Goal: Task Accomplishment & Management: Complete application form

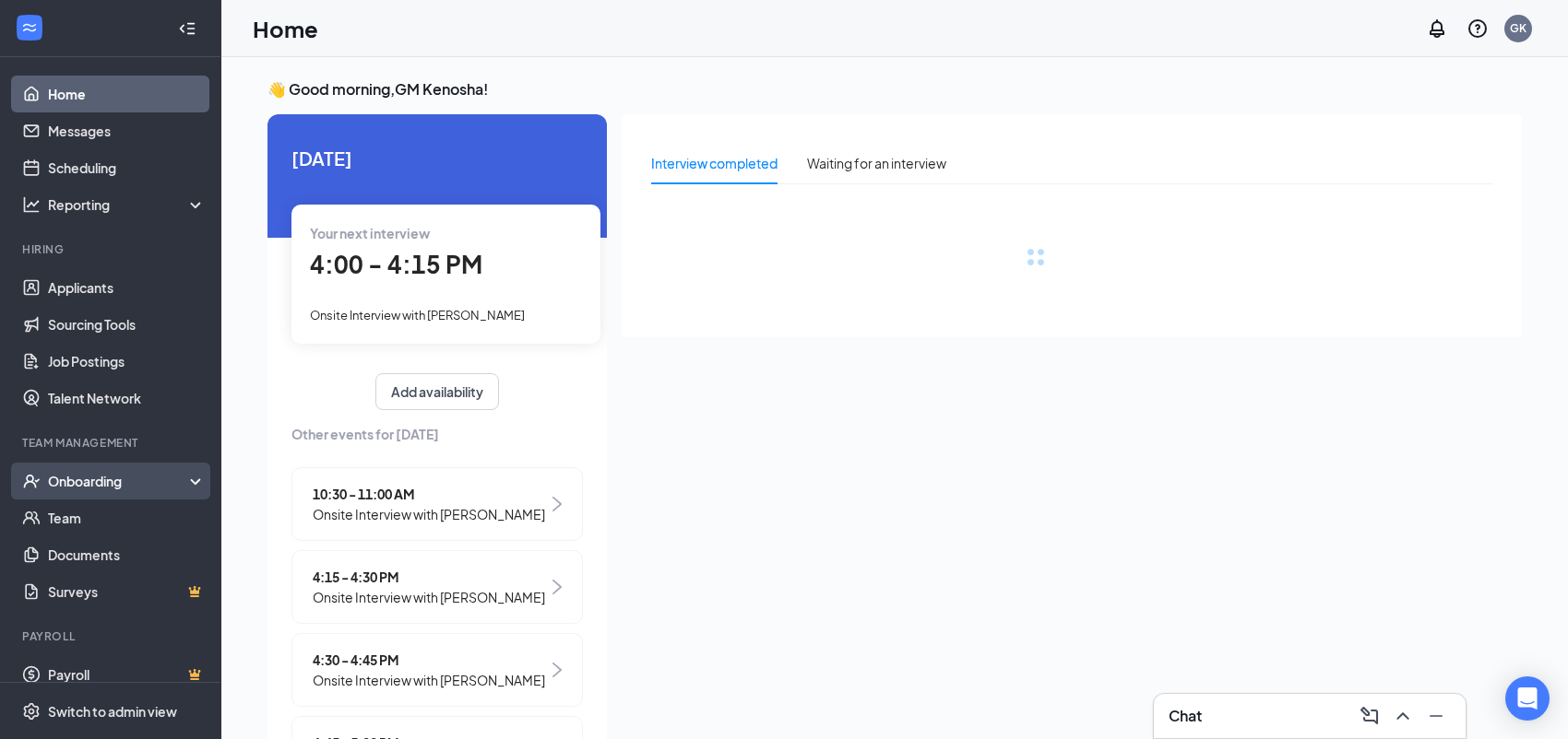
click at [64, 479] on div "Onboarding" at bounding box center [119, 481] width 142 height 19
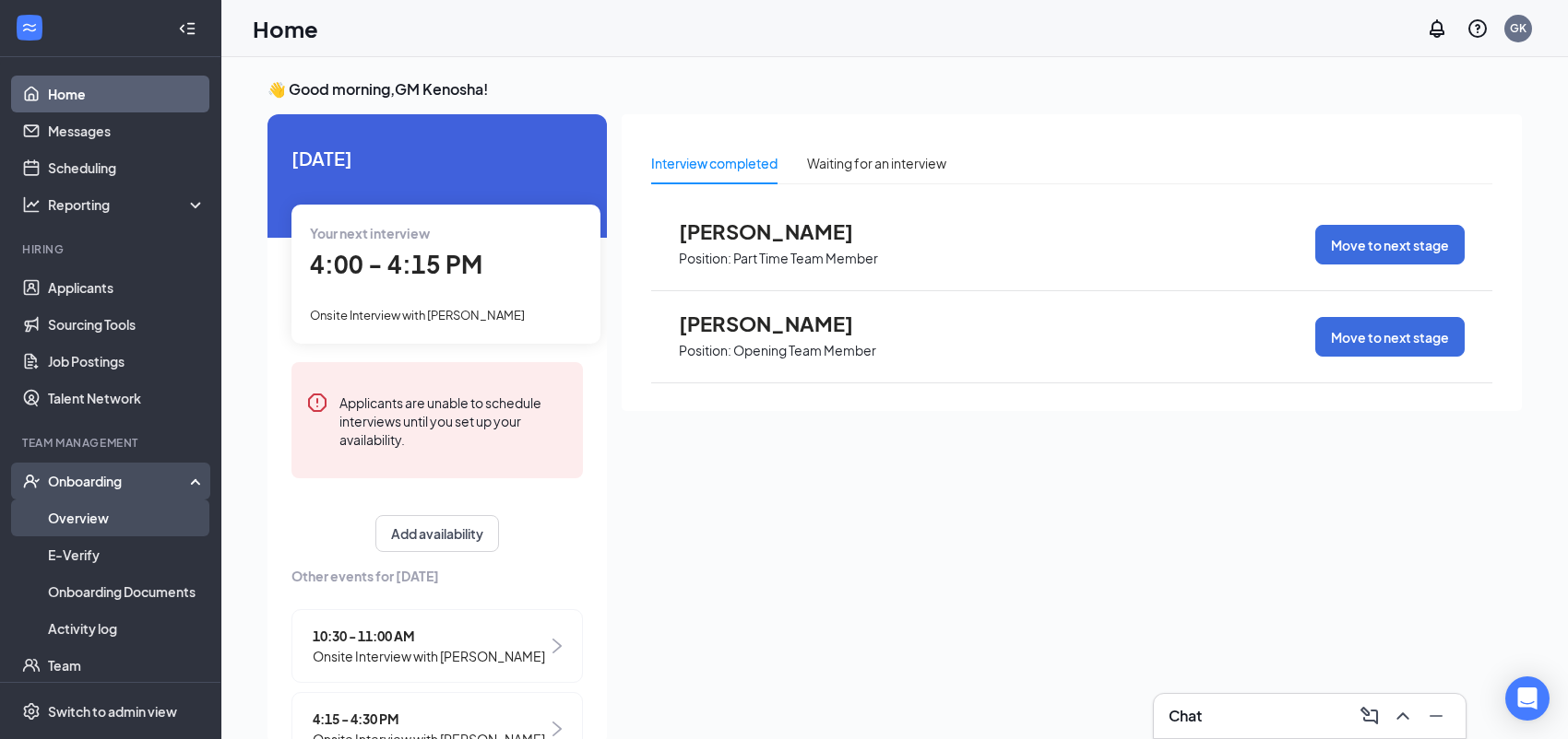
click at [68, 513] on link "Overview" at bounding box center [126, 518] width 158 height 36
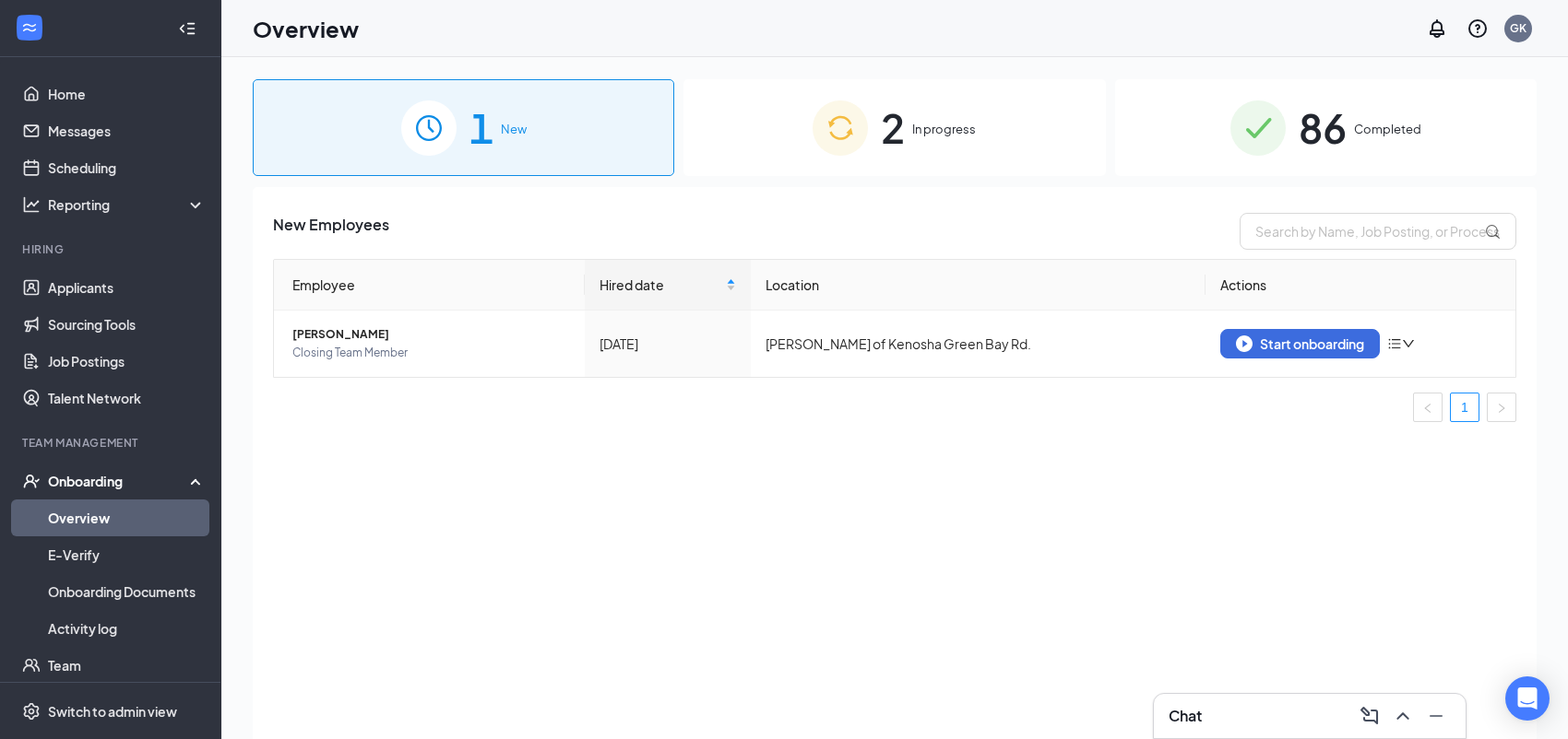
click at [928, 132] on span "In progress" at bounding box center [944, 129] width 64 height 19
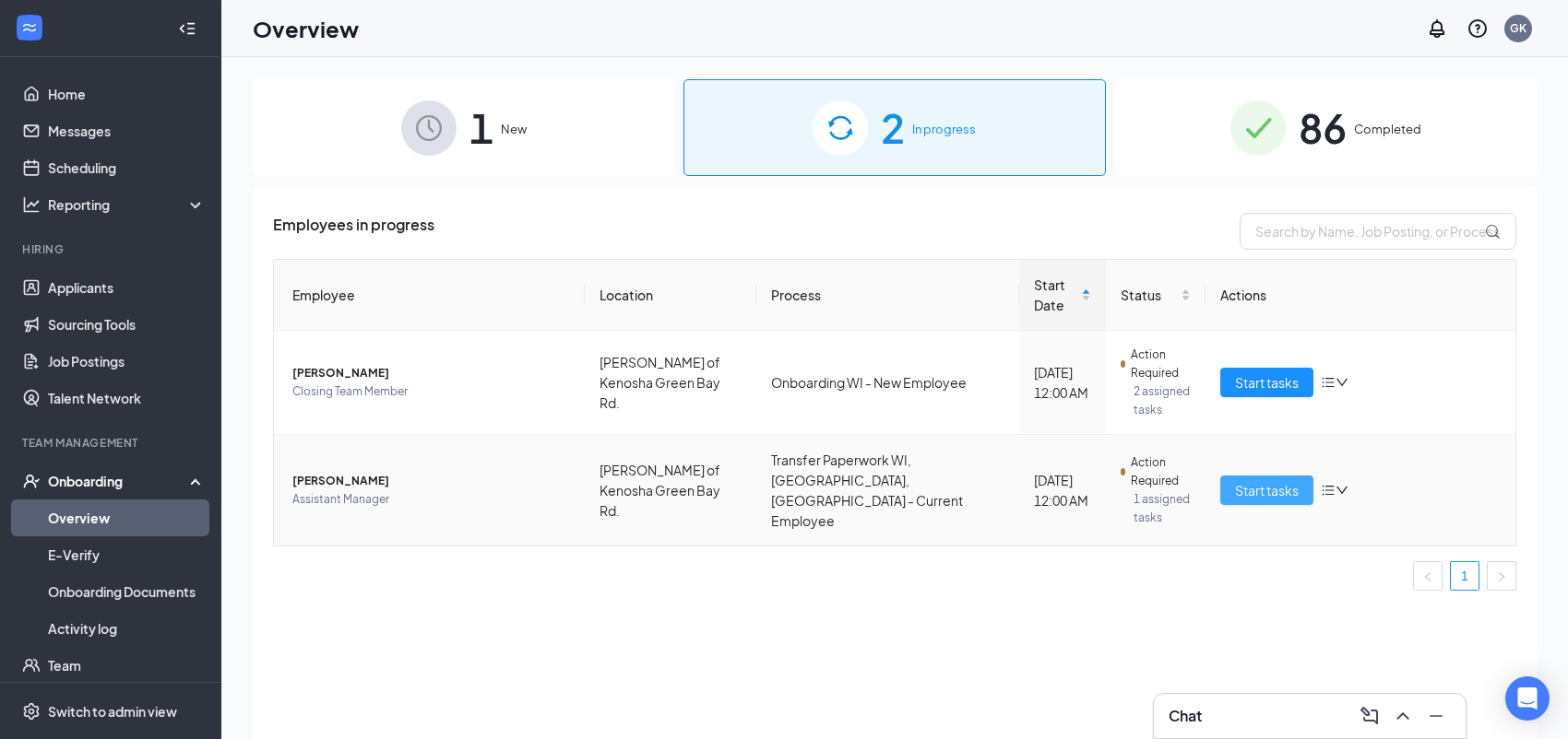
click at [1274, 483] on span "Start tasks" at bounding box center [1266, 490] width 64 height 21
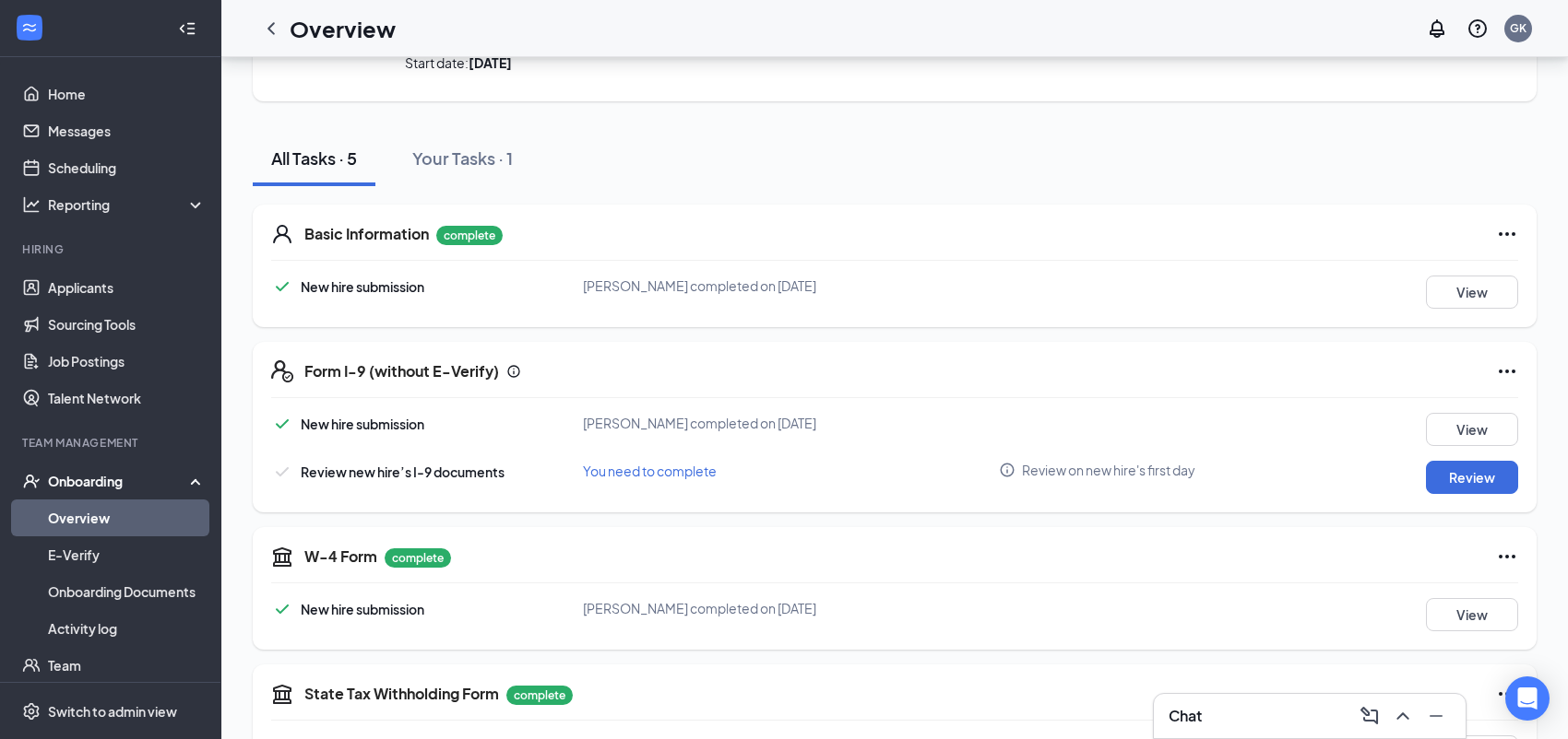
scroll to position [184, 0]
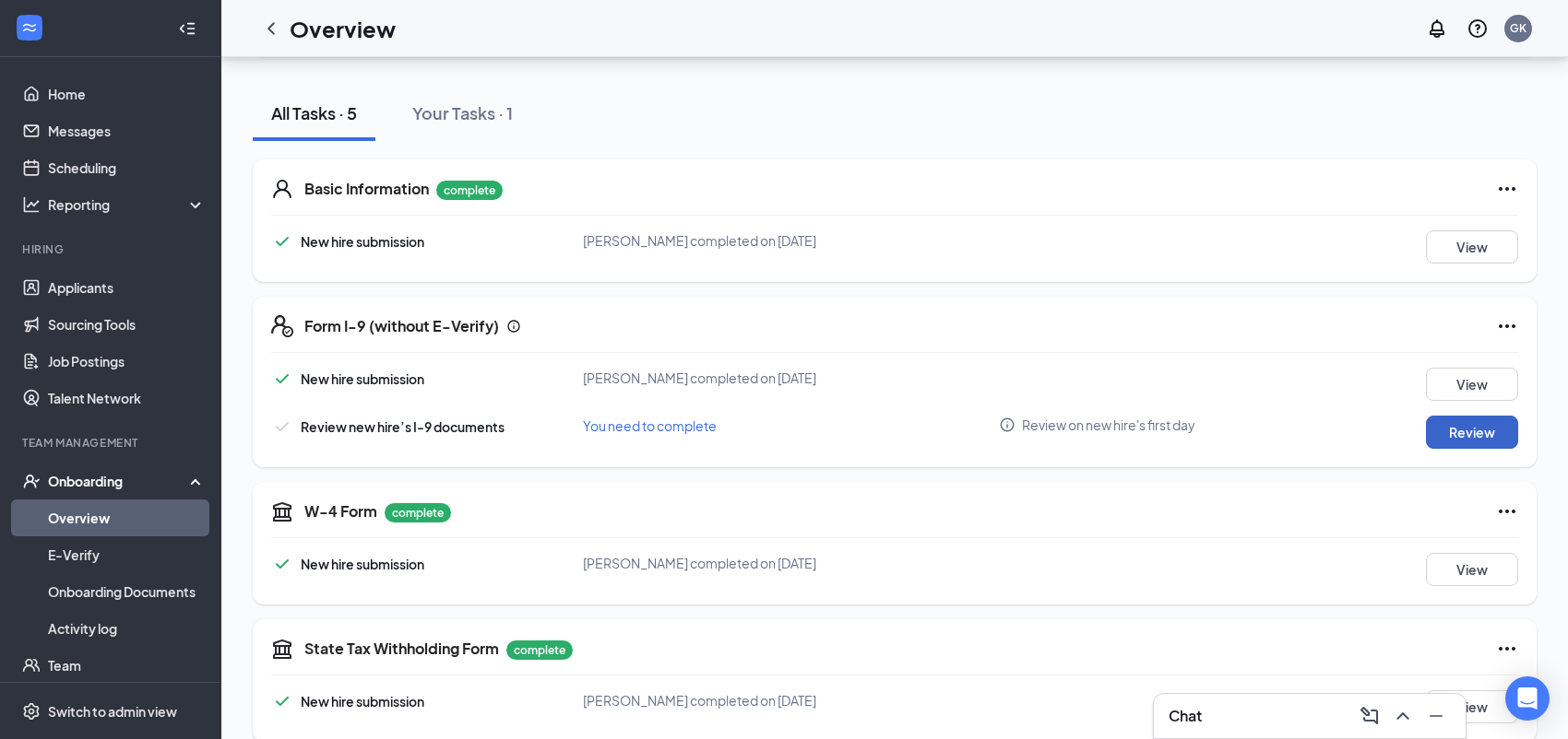
click at [1456, 430] on button "Review" at bounding box center [1472, 433] width 93 height 34
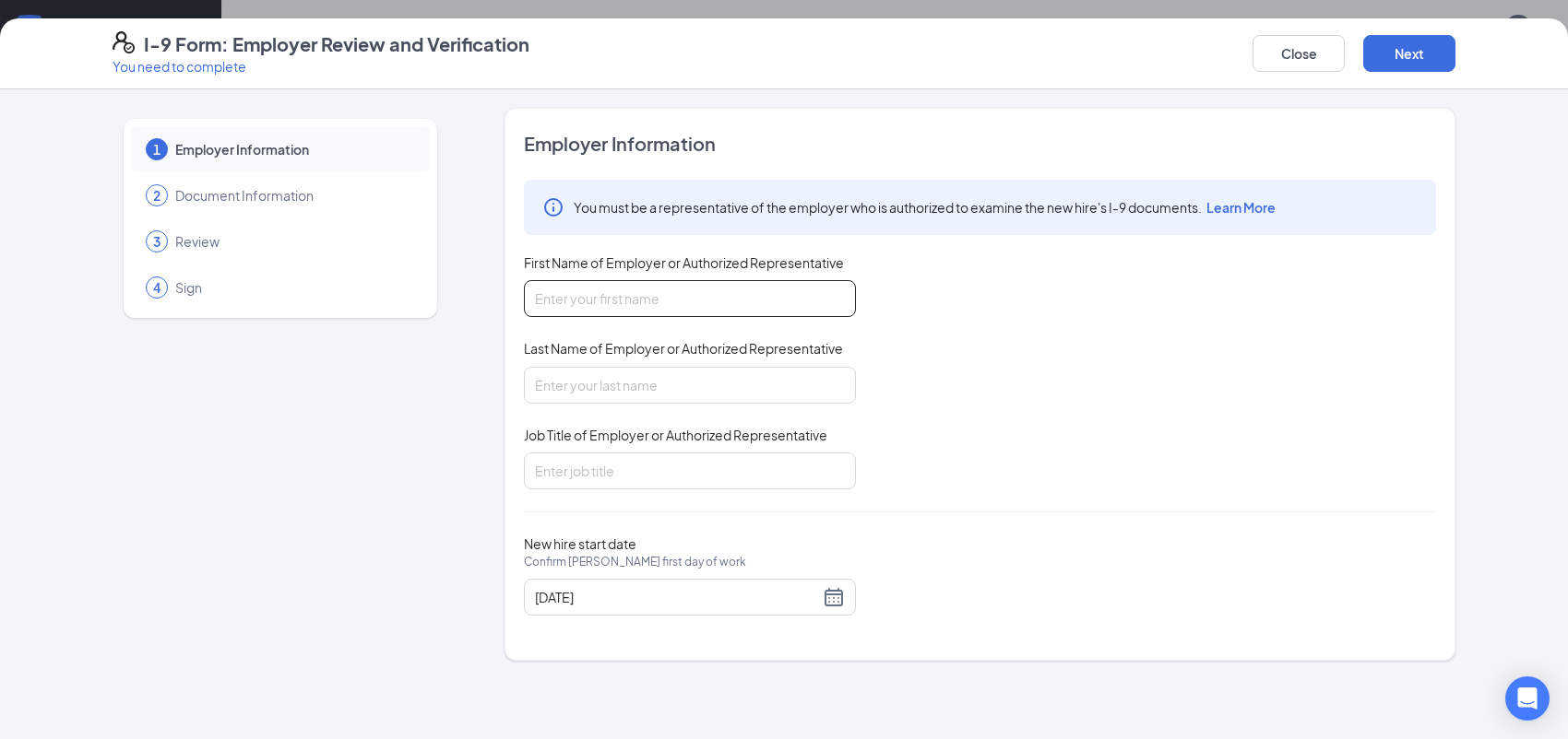
click at [614, 306] on input "First Name of Employer or Authorized Representative" at bounding box center [690, 298] width 332 height 36
type input "[PERSON_NAME]"
type input "owner"
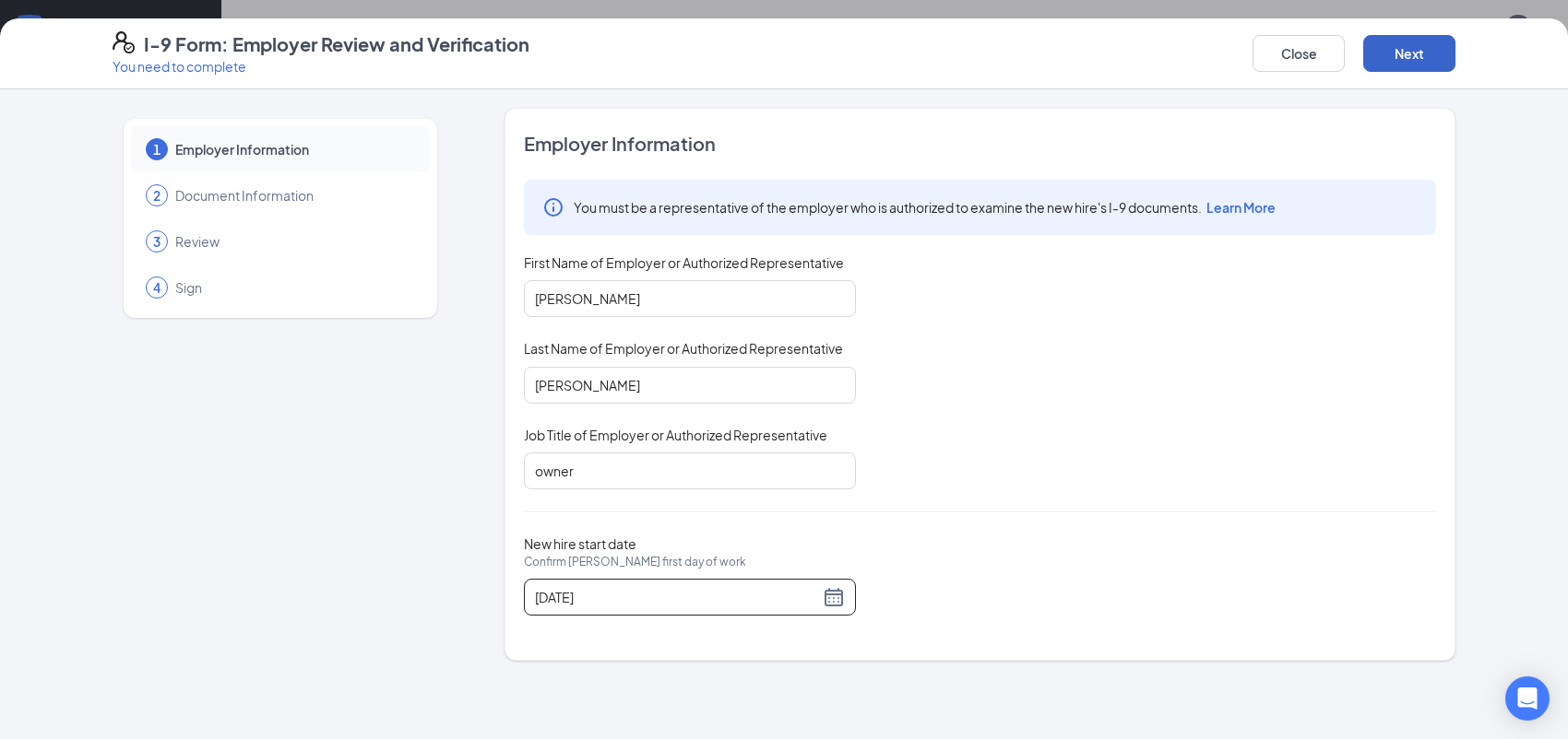
click at [1417, 51] on button "Next" at bounding box center [1409, 53] width 93 height 36
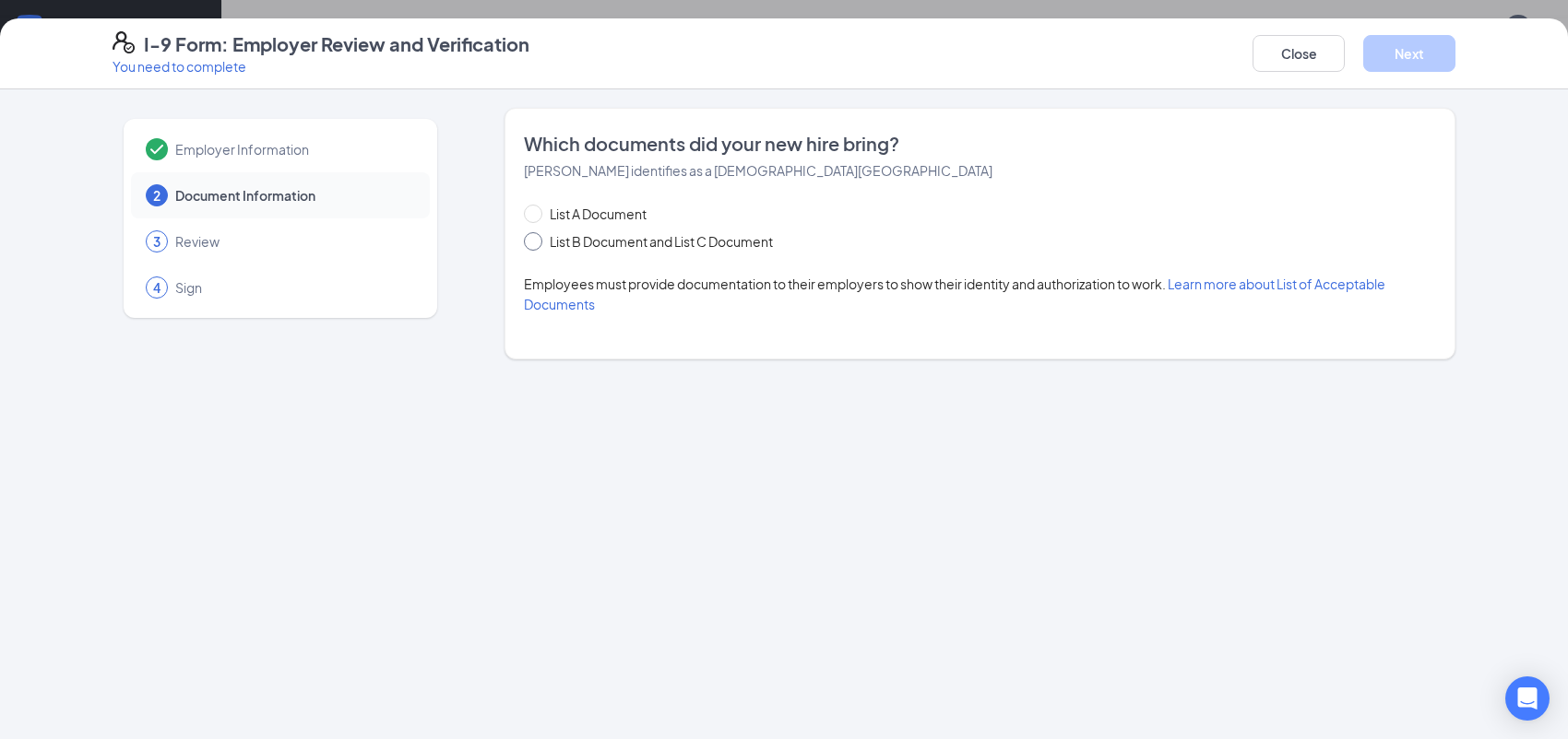
click at [537, 235] on span at bounding box center [534, 242] width 19 height 19
click at [536, 235] on input "List B Document and List C Document" at bounding box center [531, 239] width 13 height 13
radio input "true"
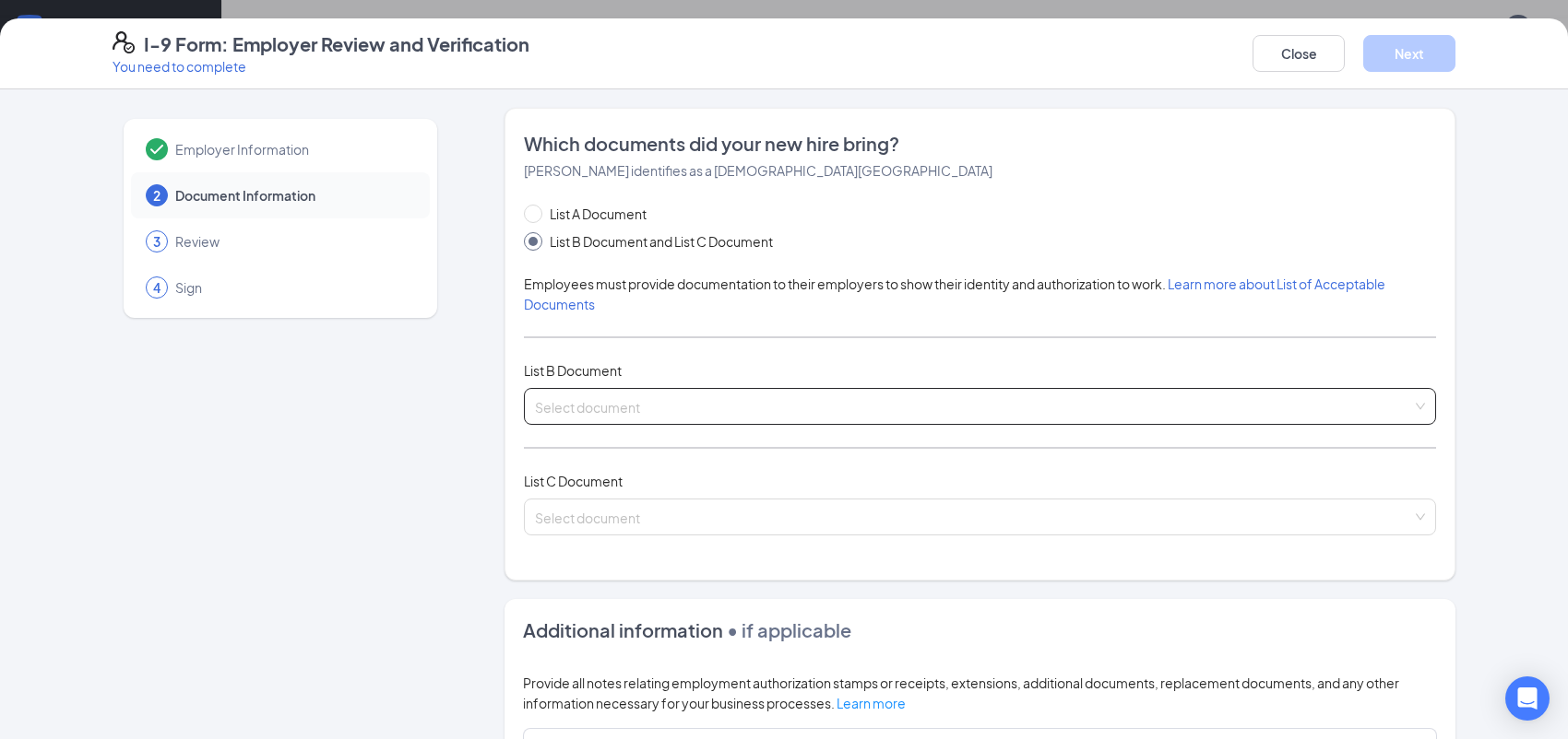
click at [624, 395] on input "search" at bounding box center [973, 403] width 877 height 28
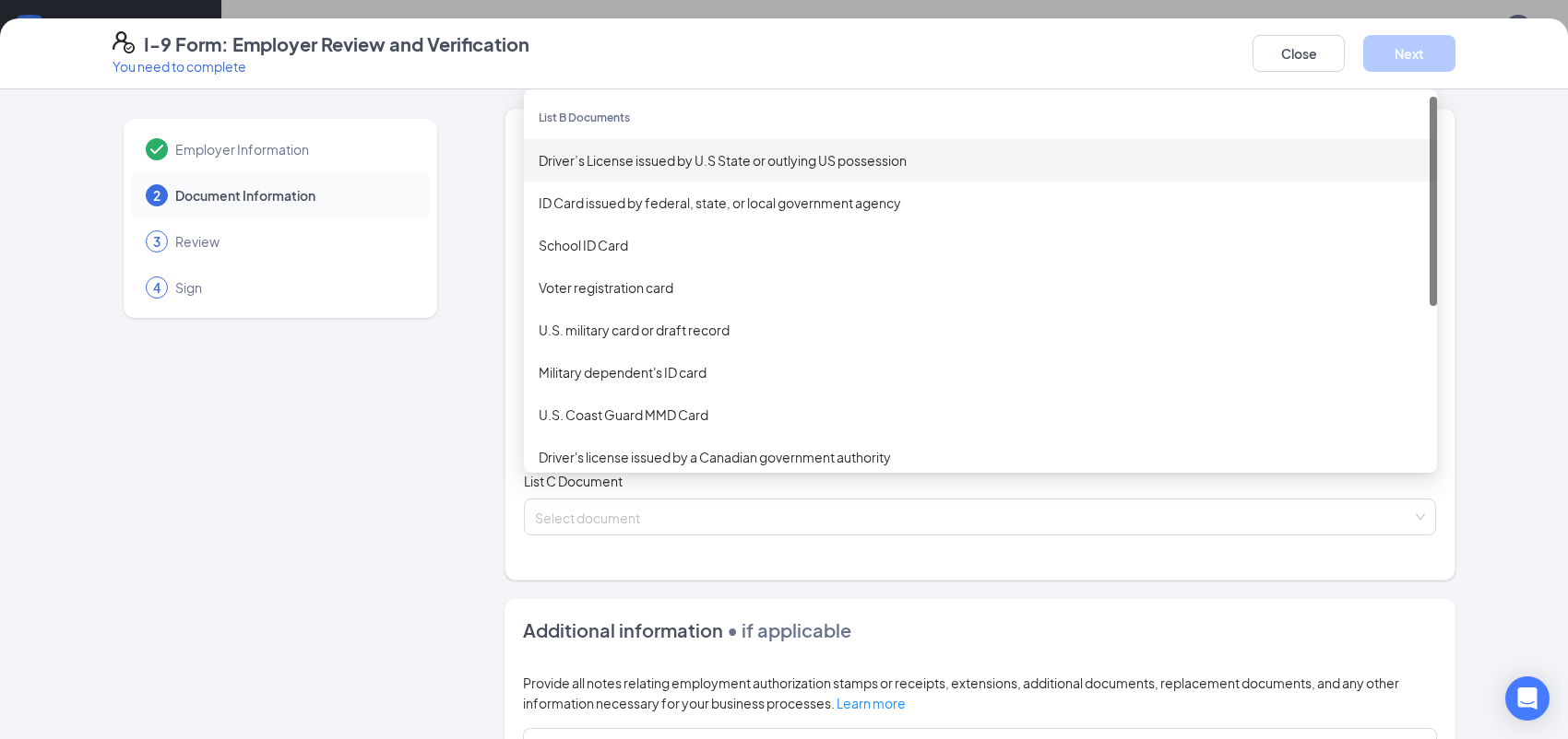
click at [606, 159] on div "Driver’s License issued by U.S State or outlying US possession" at bounding box center [979, 161] width 883 height 21
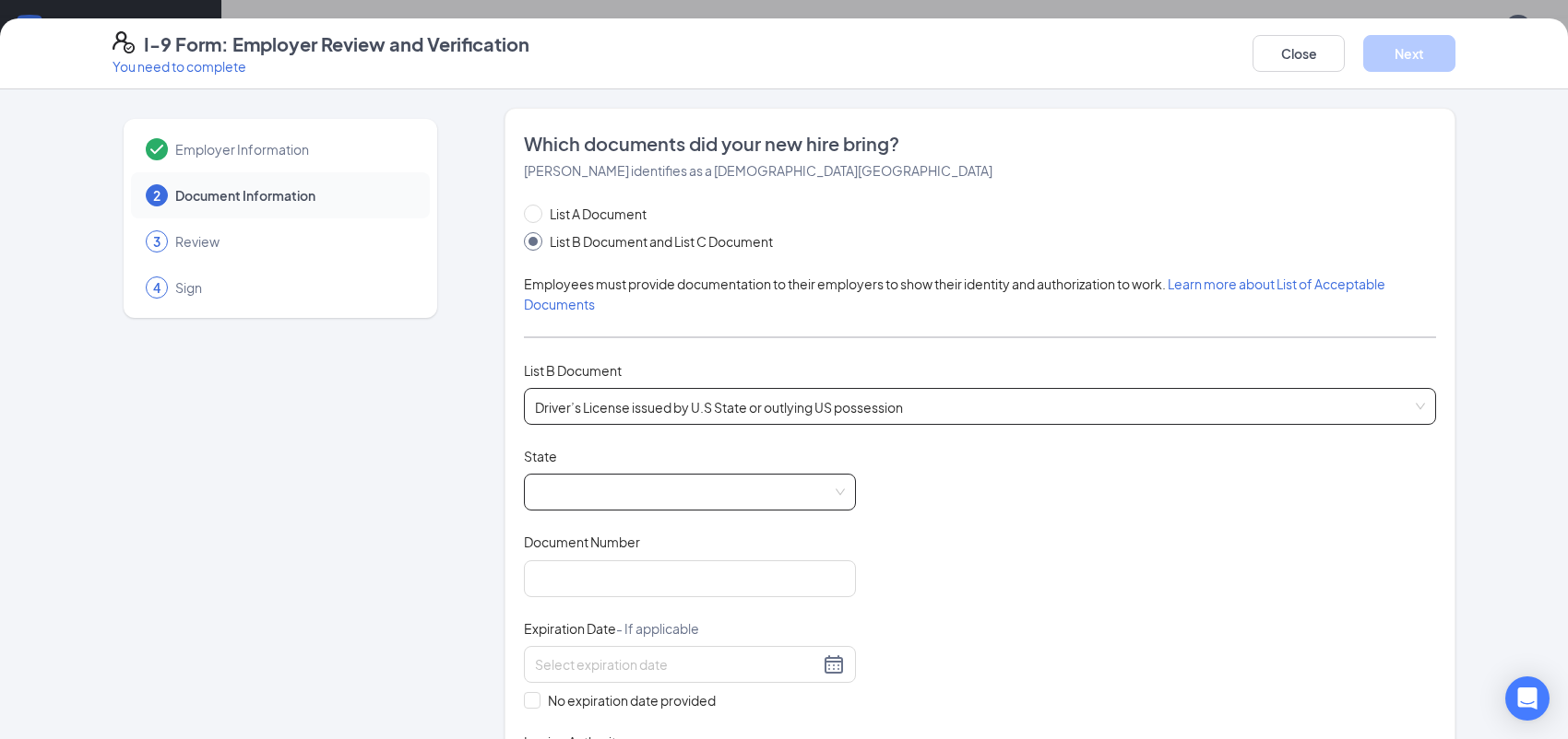
drag, startPoint x: 568, startPoint y: 486, endPoint x: 601, endPoint y: 495, distance: 34.2
click at [568, 487] on span at bounding box center [690, 492] width 310 height 36
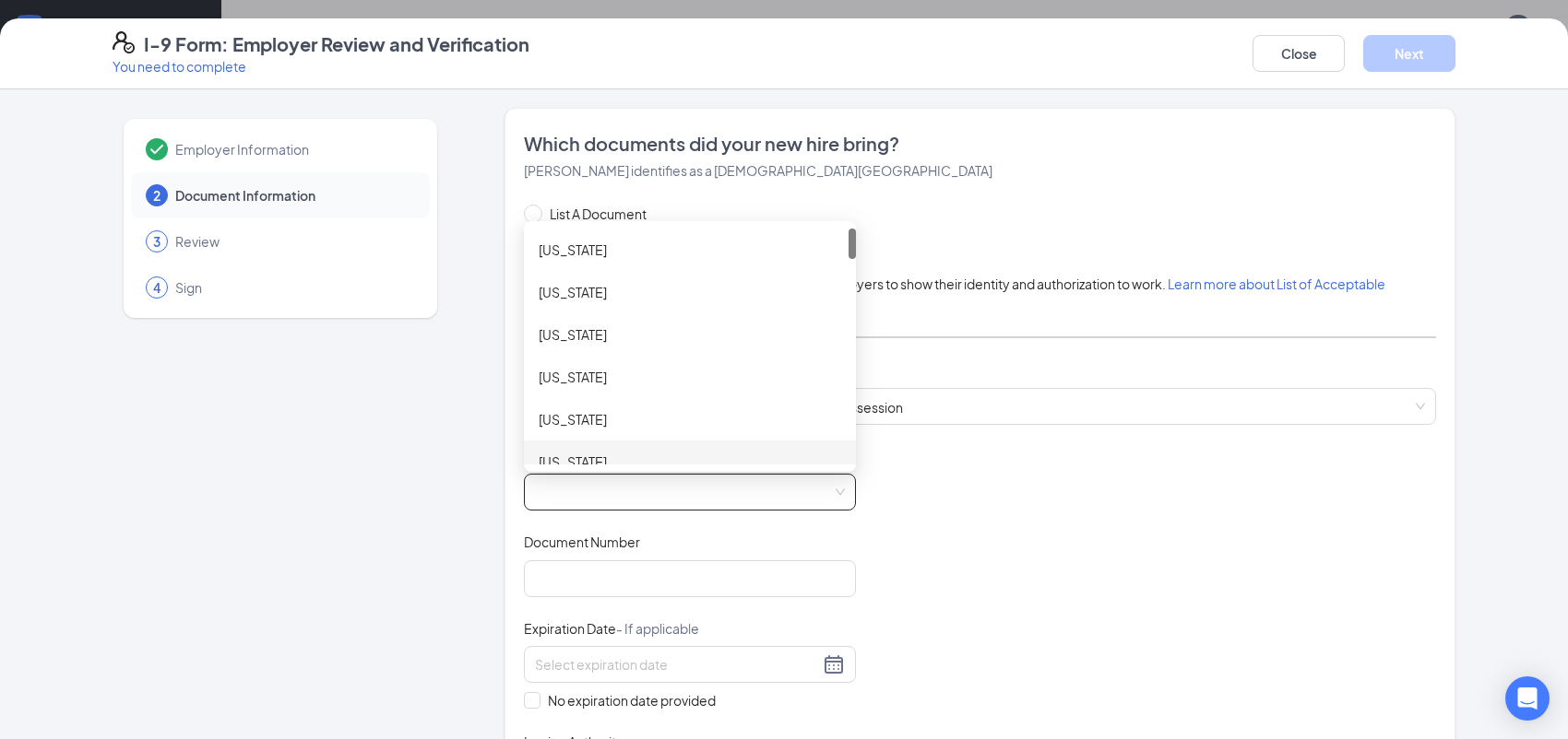
click at [946, 495] on div "Document Title Driver’s License issued by U.S State or outlying US possession S…" at bounding box center [980, 622] width 912 height 350
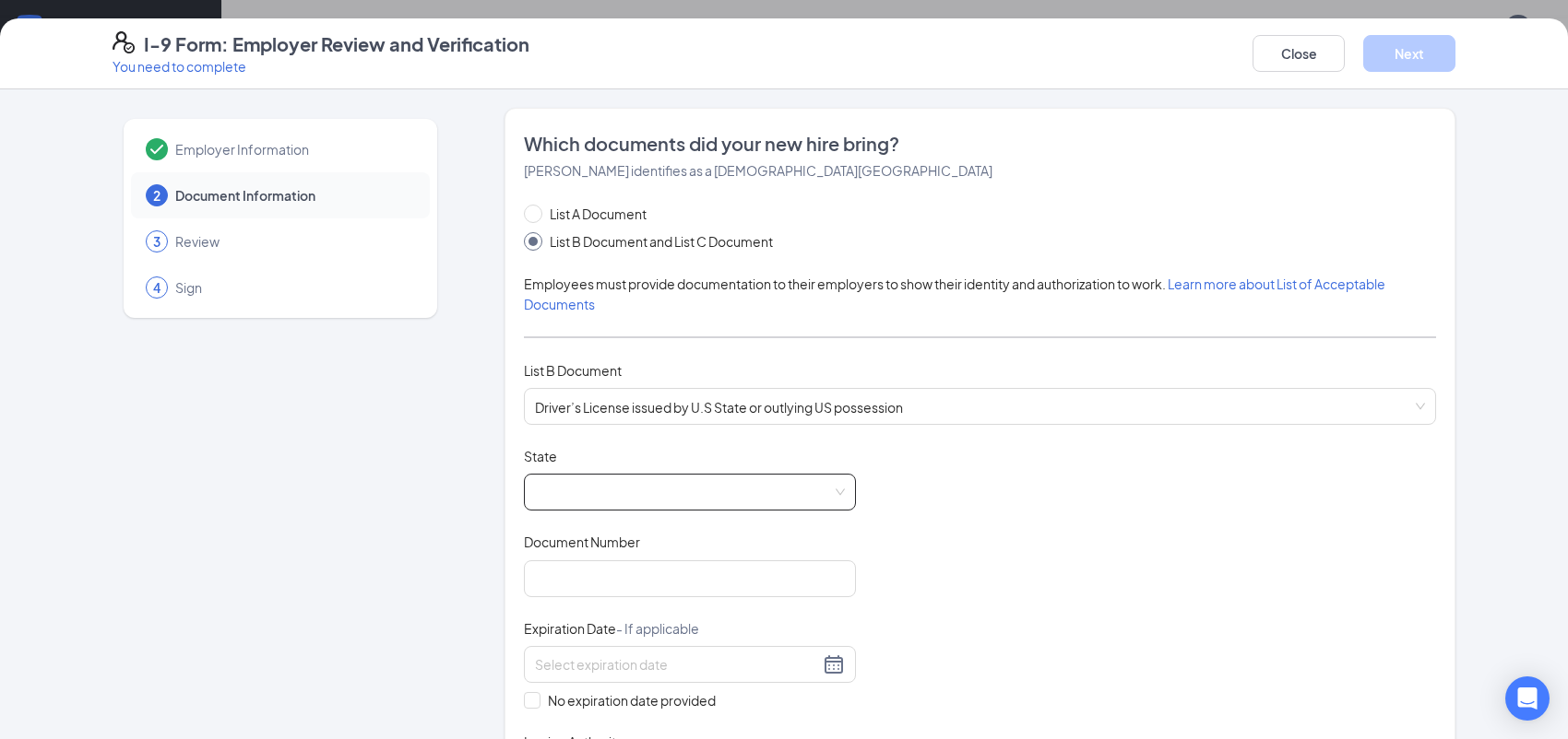
click at [603, 480] on span at bounding box center [690, 492] width 310 height 36
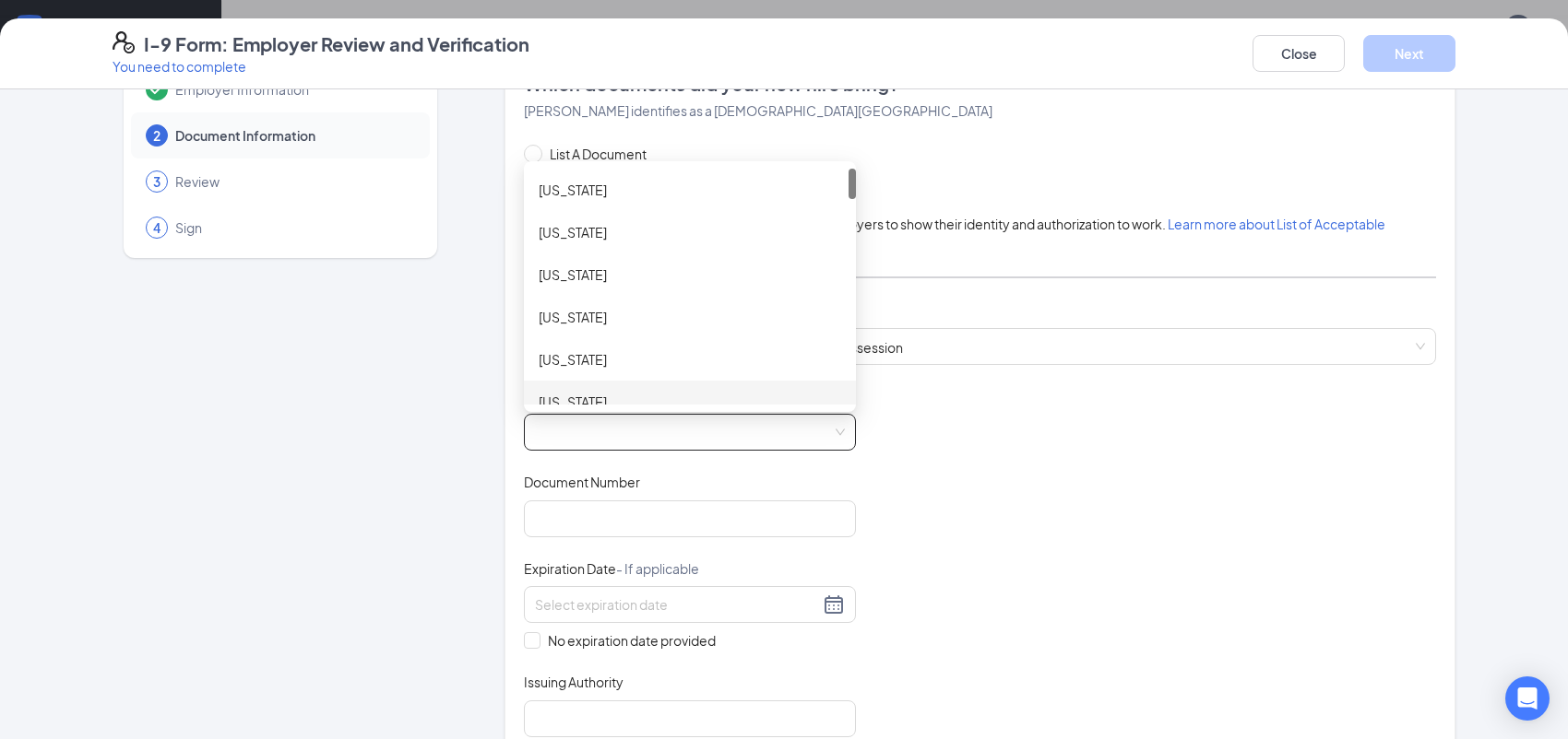
scroll to position [92, 0]
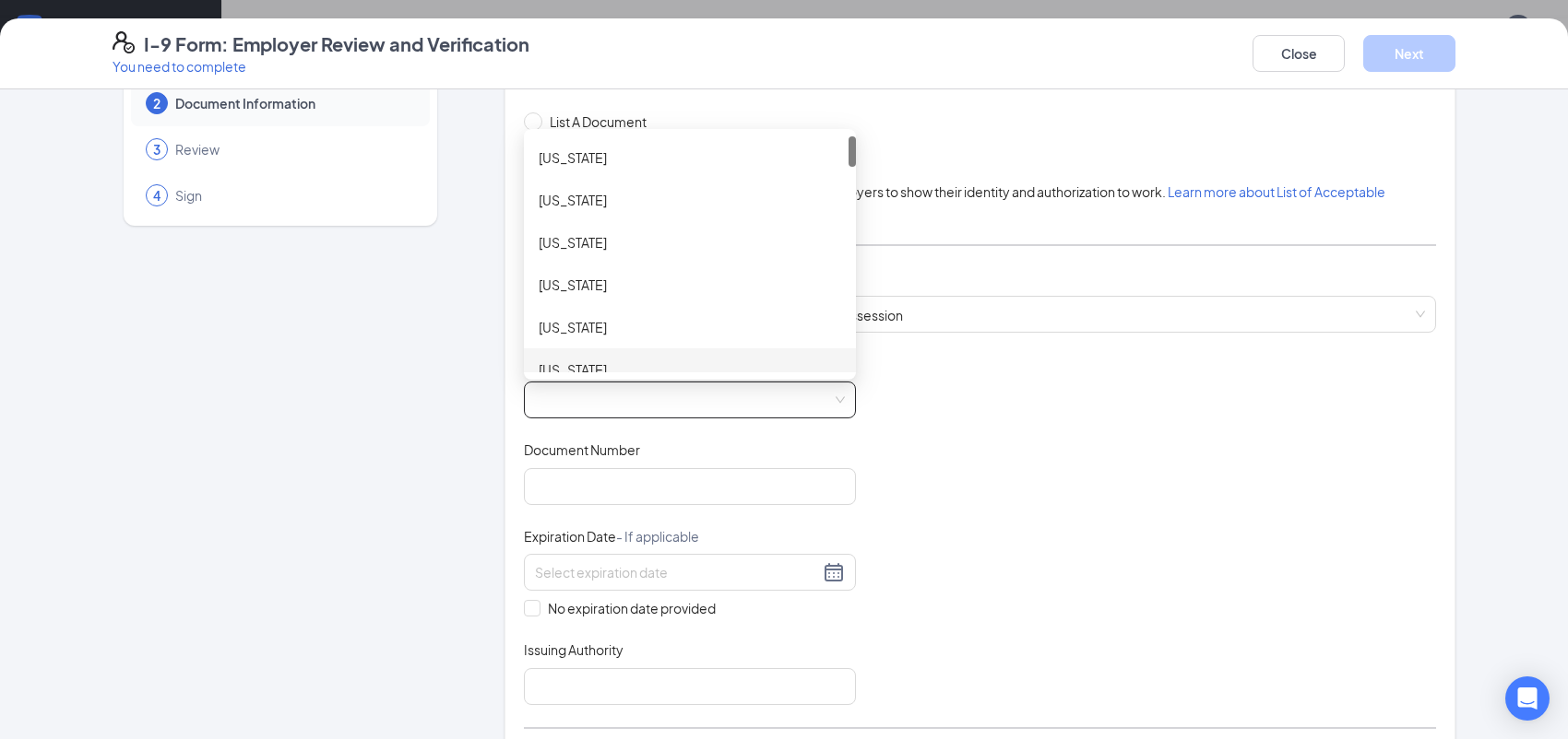
click at [934, 413] on div "Document Title Driver’s License issued by U.S State or outlying US possession S…" at bounding box center [980, 530] width 912 height 350
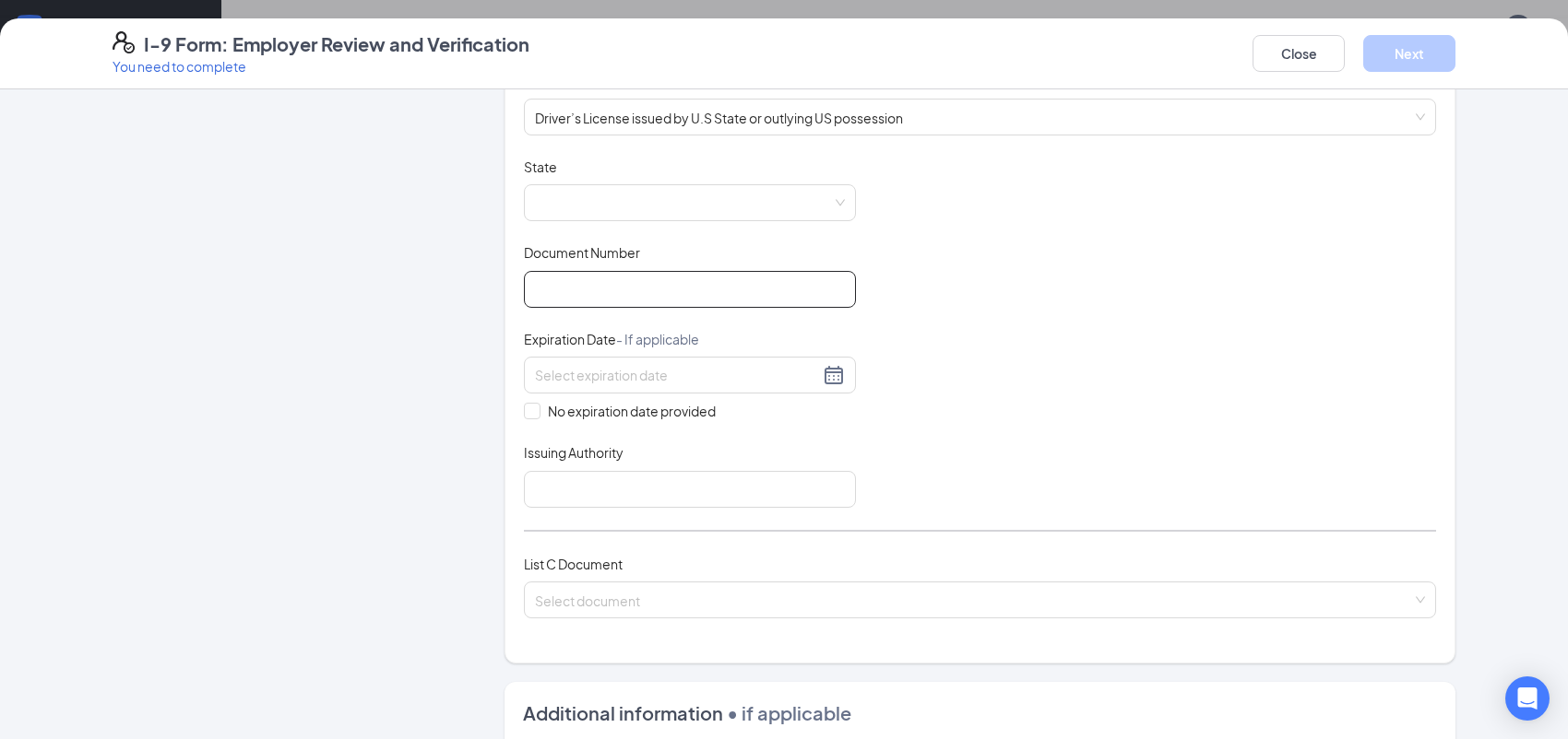
scroll to position [277, 0]
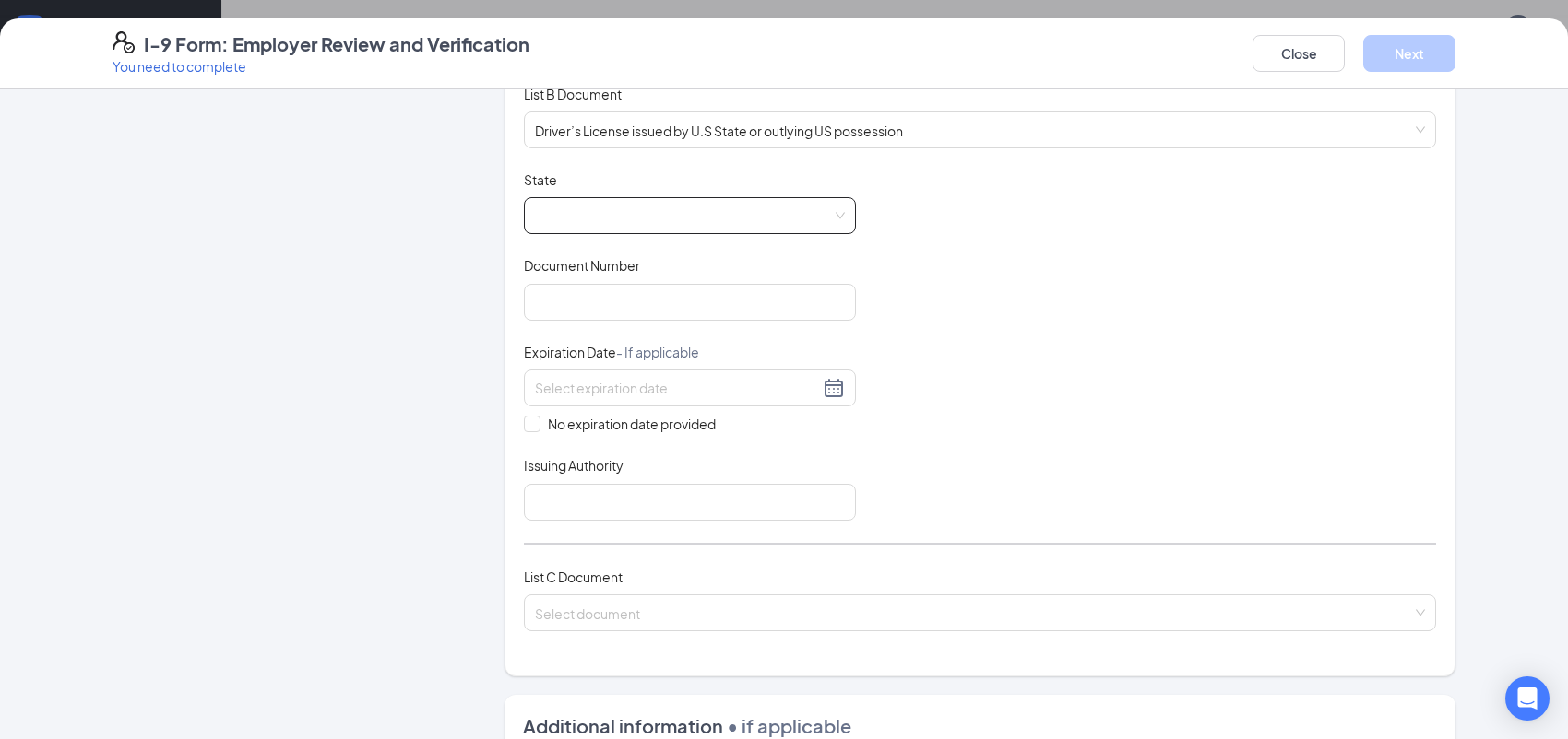
click at [583, 211] on span at bounding box center [690, 216] width 310 height 36
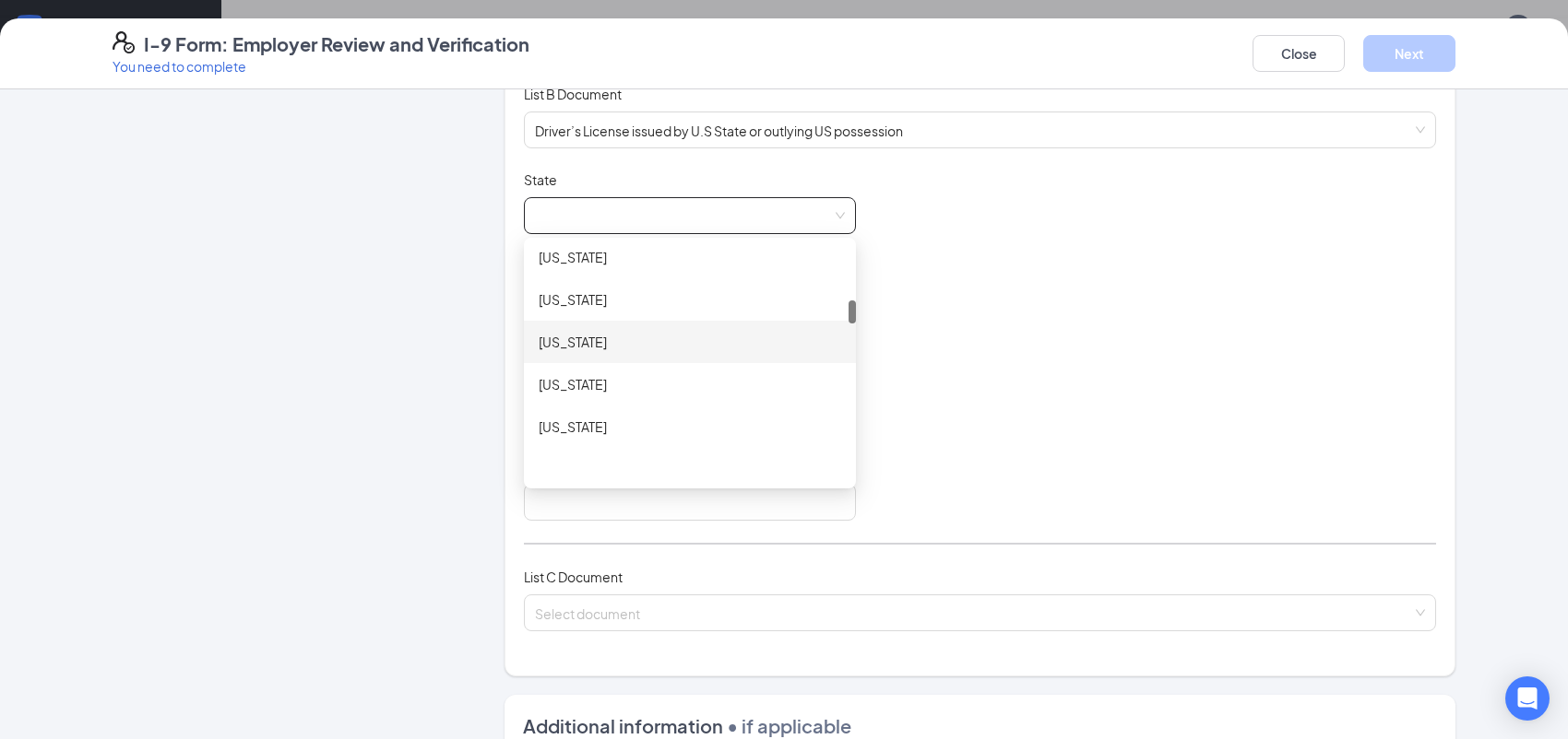
scroll to position [461, 0]
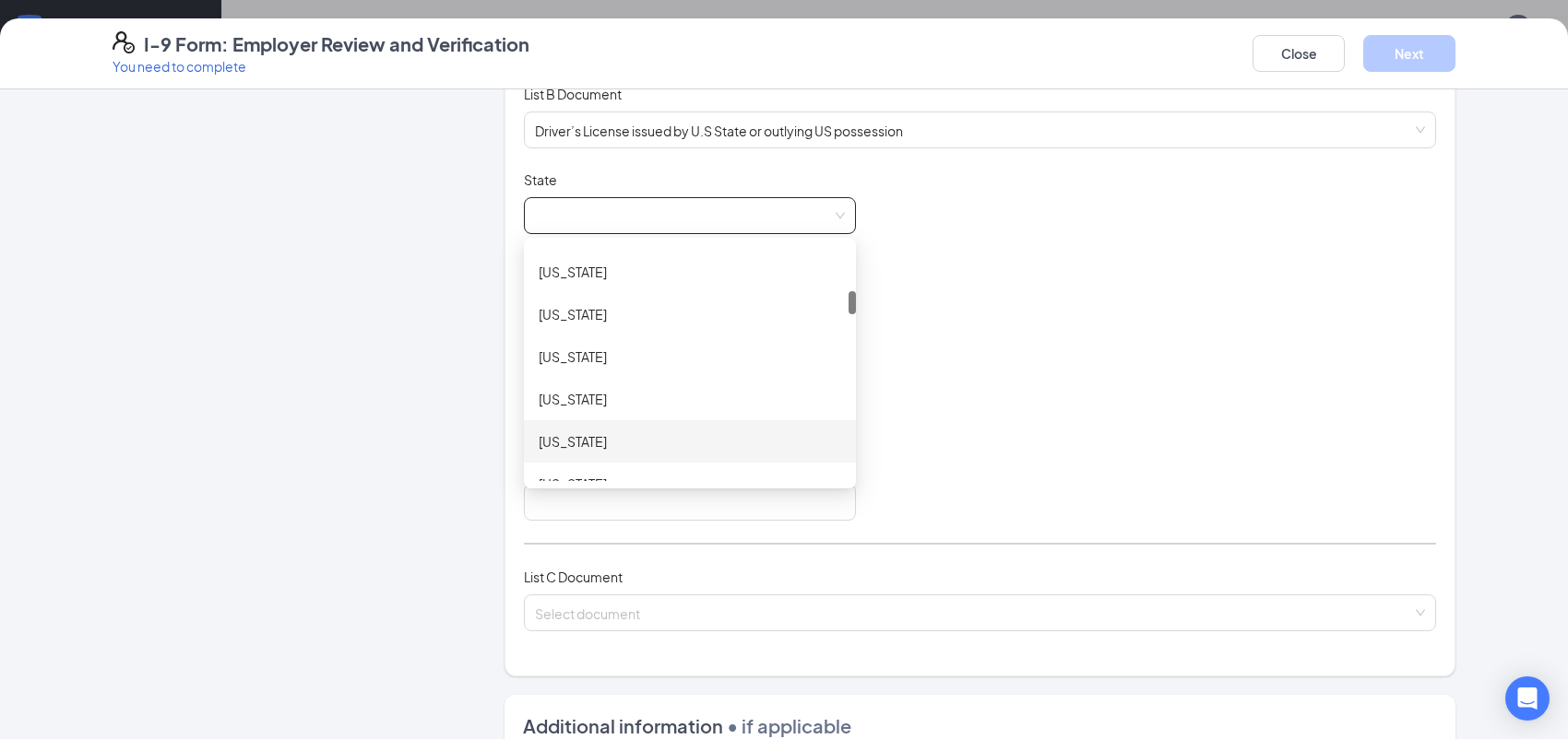
drag, startPoint x: 535, startPoint y: 440, endPoint x: 546, endPoint y: 435, distance: 12.1
click at [538, 441] on div "[US_STATE]" at bounding box center [690, 442] width 303 height 21
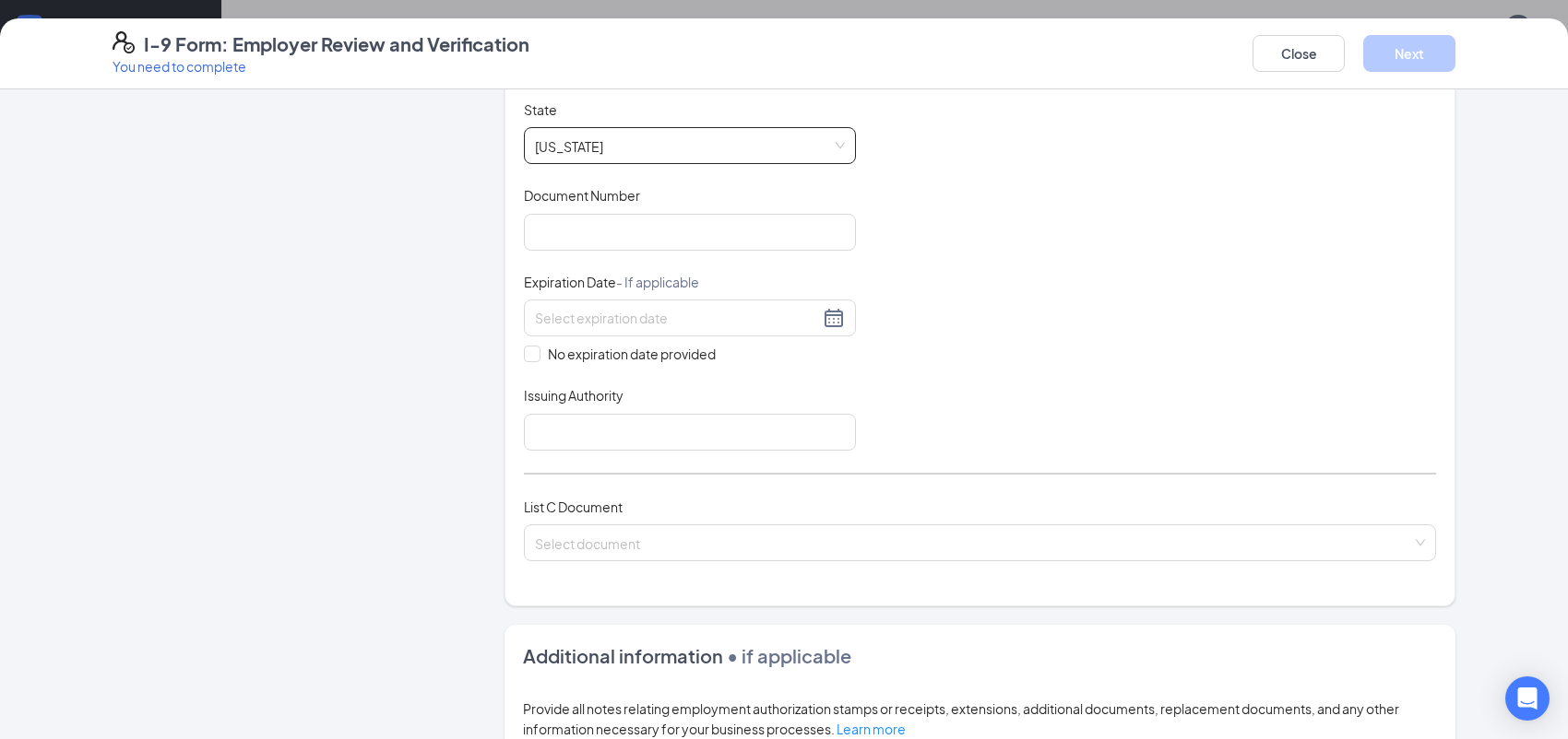
scroll to position [553, 0]
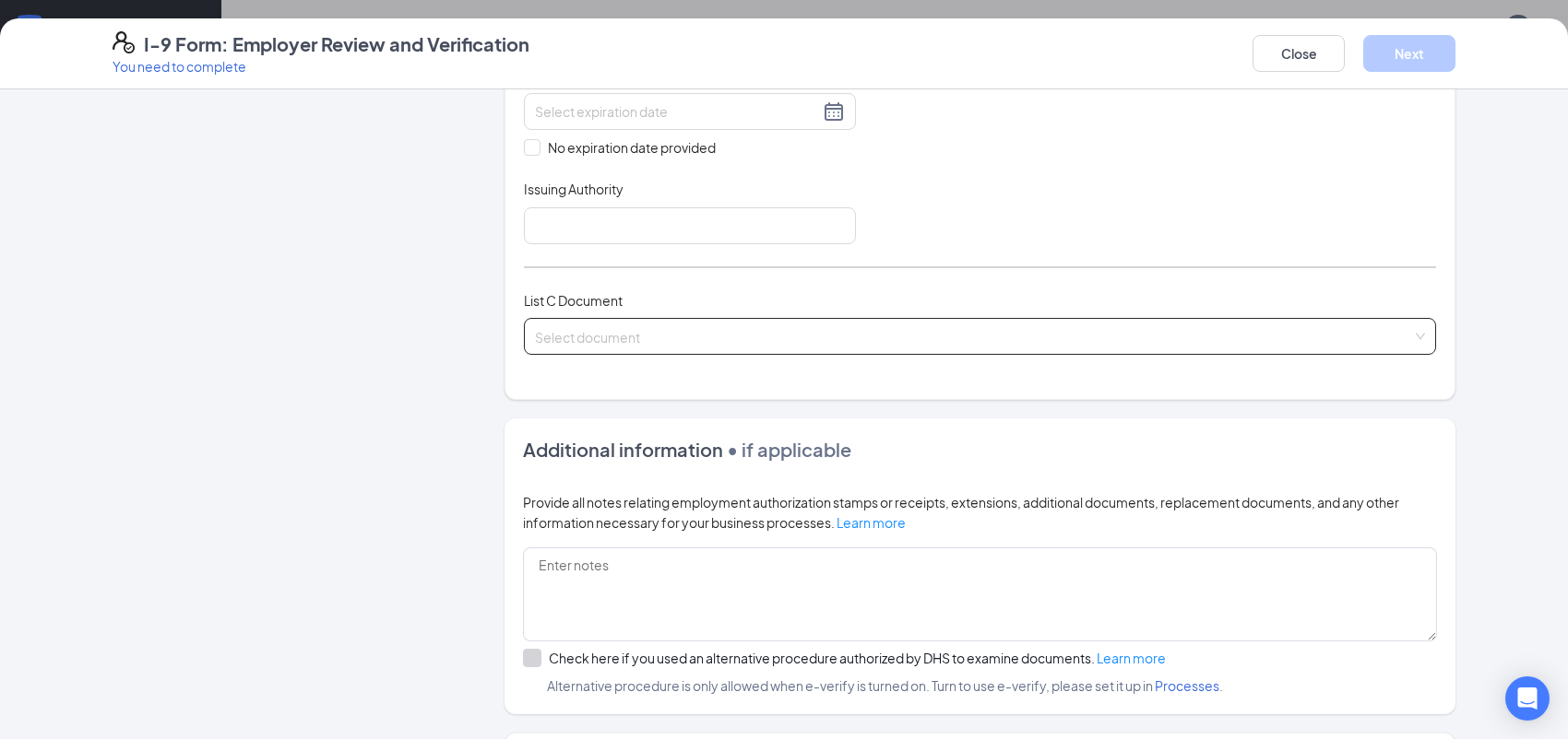
click at [622, 330] on input "search" at bounding box center [973, 333] width 877 height 28
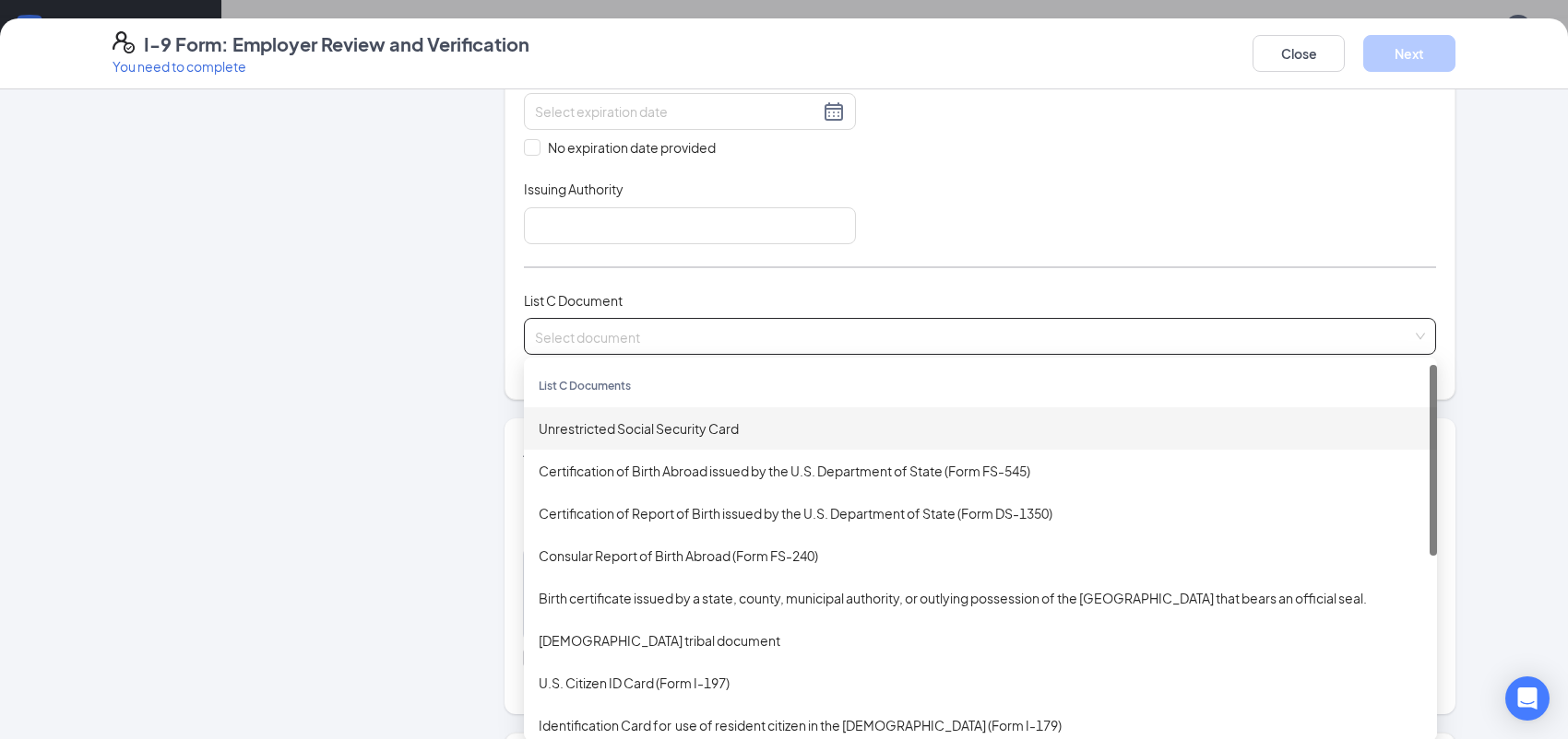
click at [649, 422] on div "Unrestricted Social Security Card" at bounding box center [979, 429] width 883 height 21
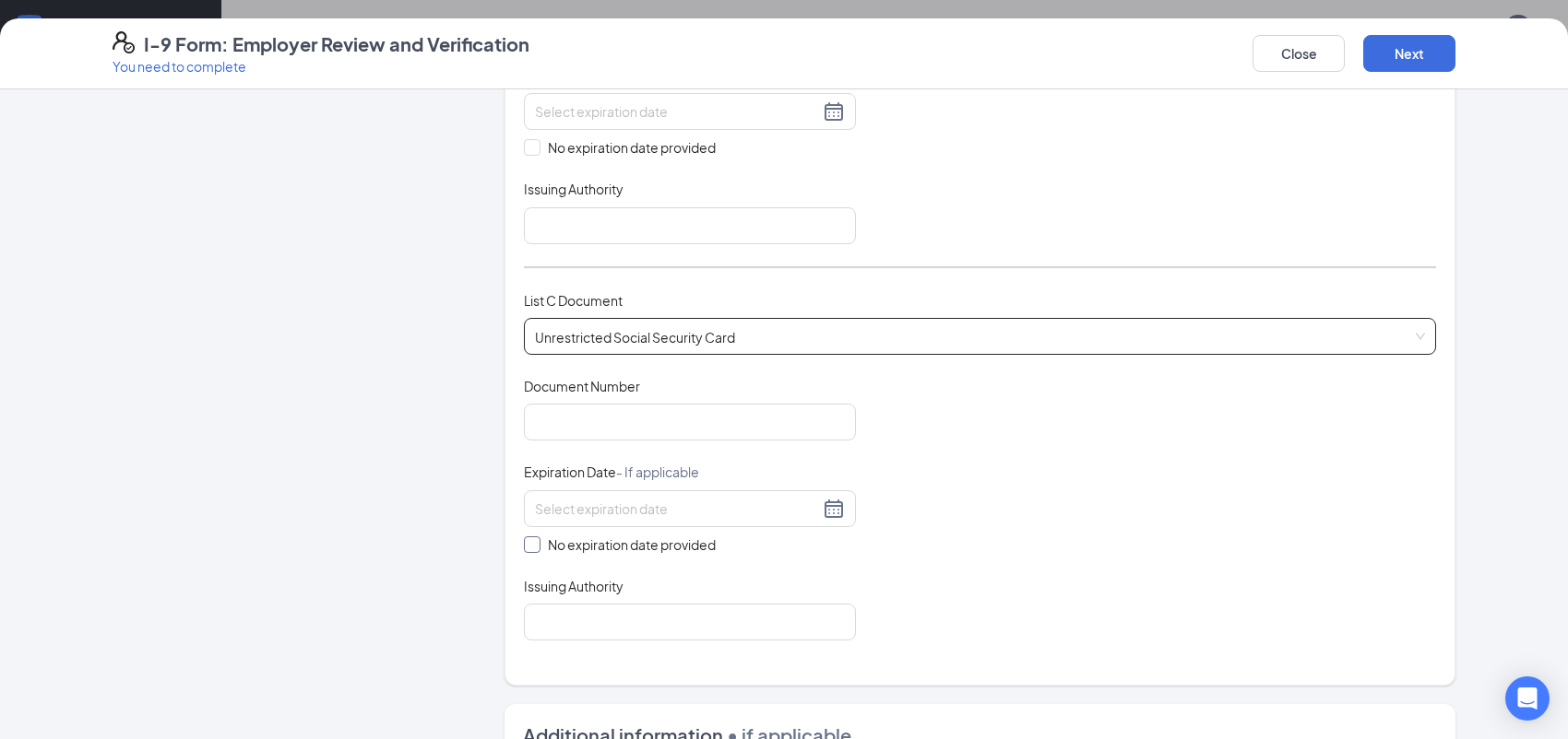
click at [524, 536] on input "No expiration date provided" at bounding box center [531, 543] width 13 height 13
checkbox input "true"
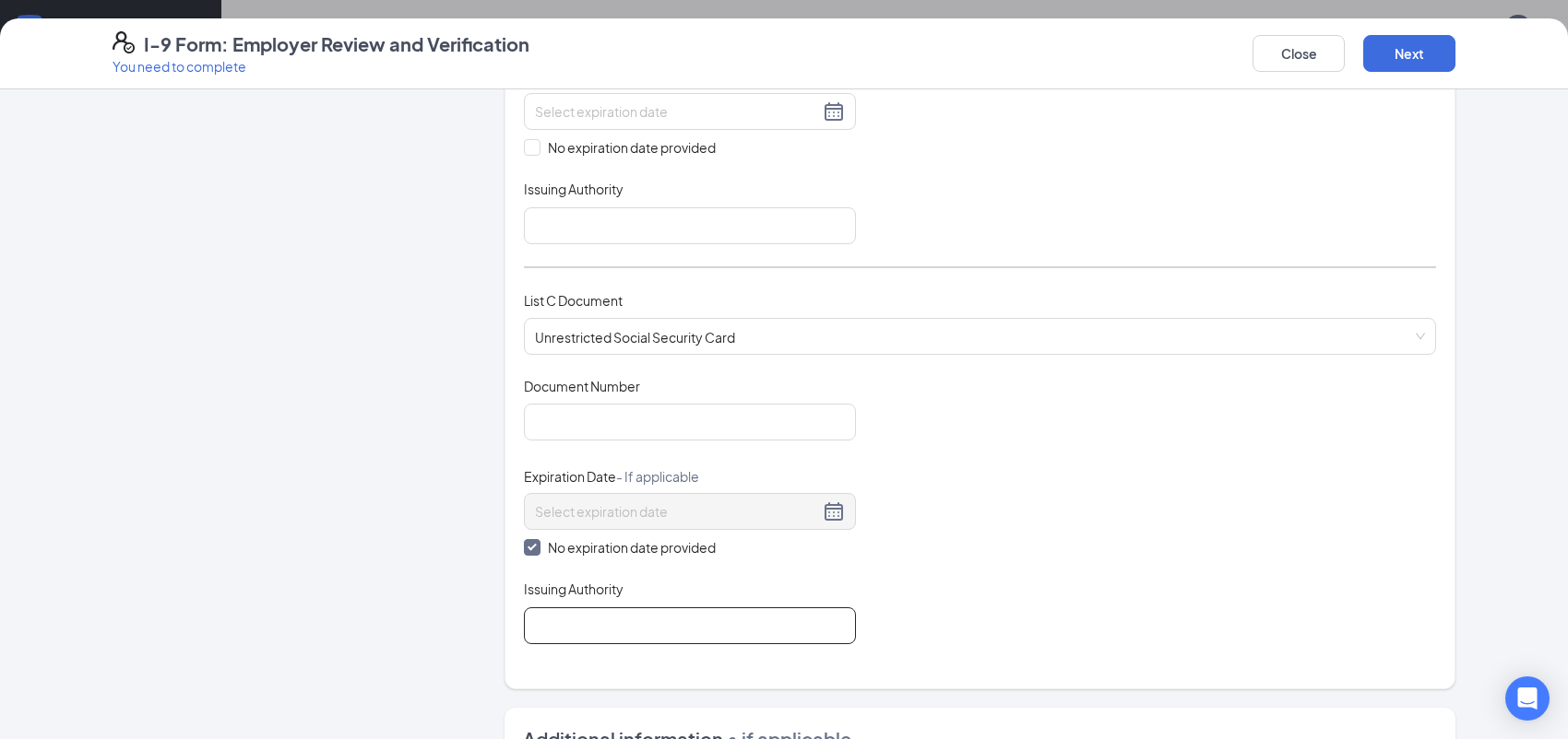
click at [541, 613] on input "Issuing Authority" at bounding box center [690, 625] width 332 height 36
type input "Social Security Administration"
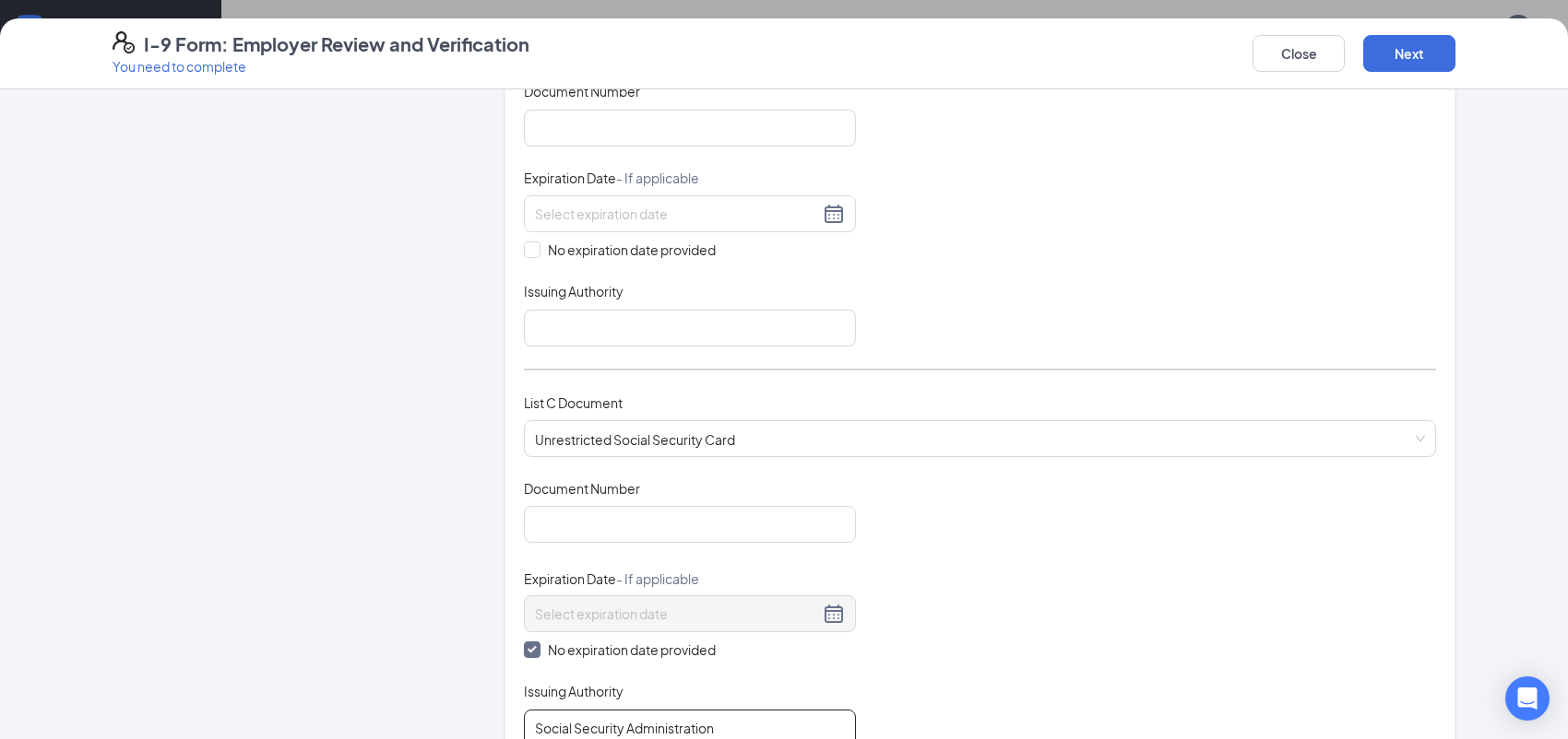
scroll to position [369, 0]
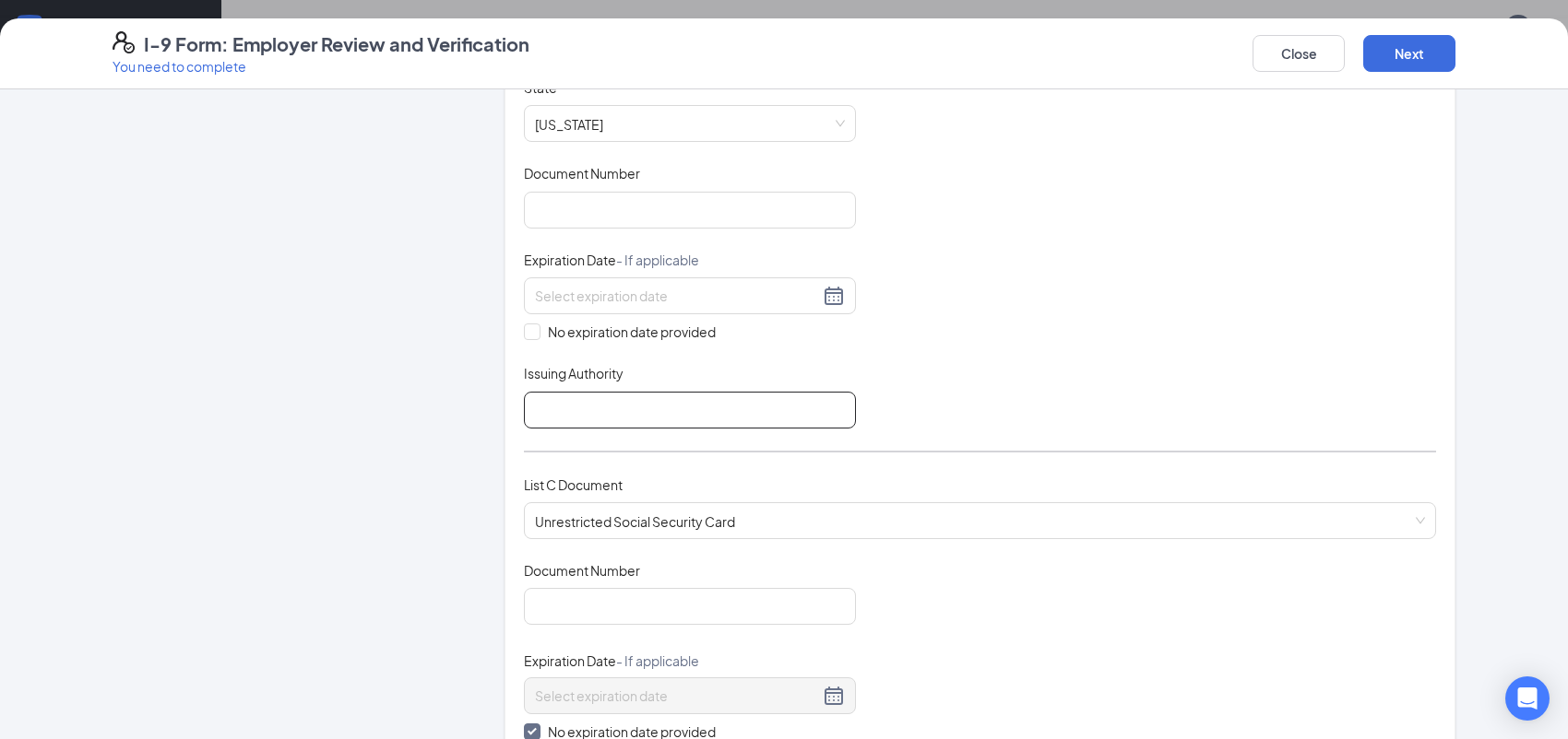
click at [566, 394] on input "Issuing Authority" at bounding box center [690, 409] width 332 height 36
type input "Illnois Dmv"
click at [936, 389] on div "Document Title Driver’s License issued by U.S State or outlying US possession S…" at bounding box center [980, 253] width 912 height 350
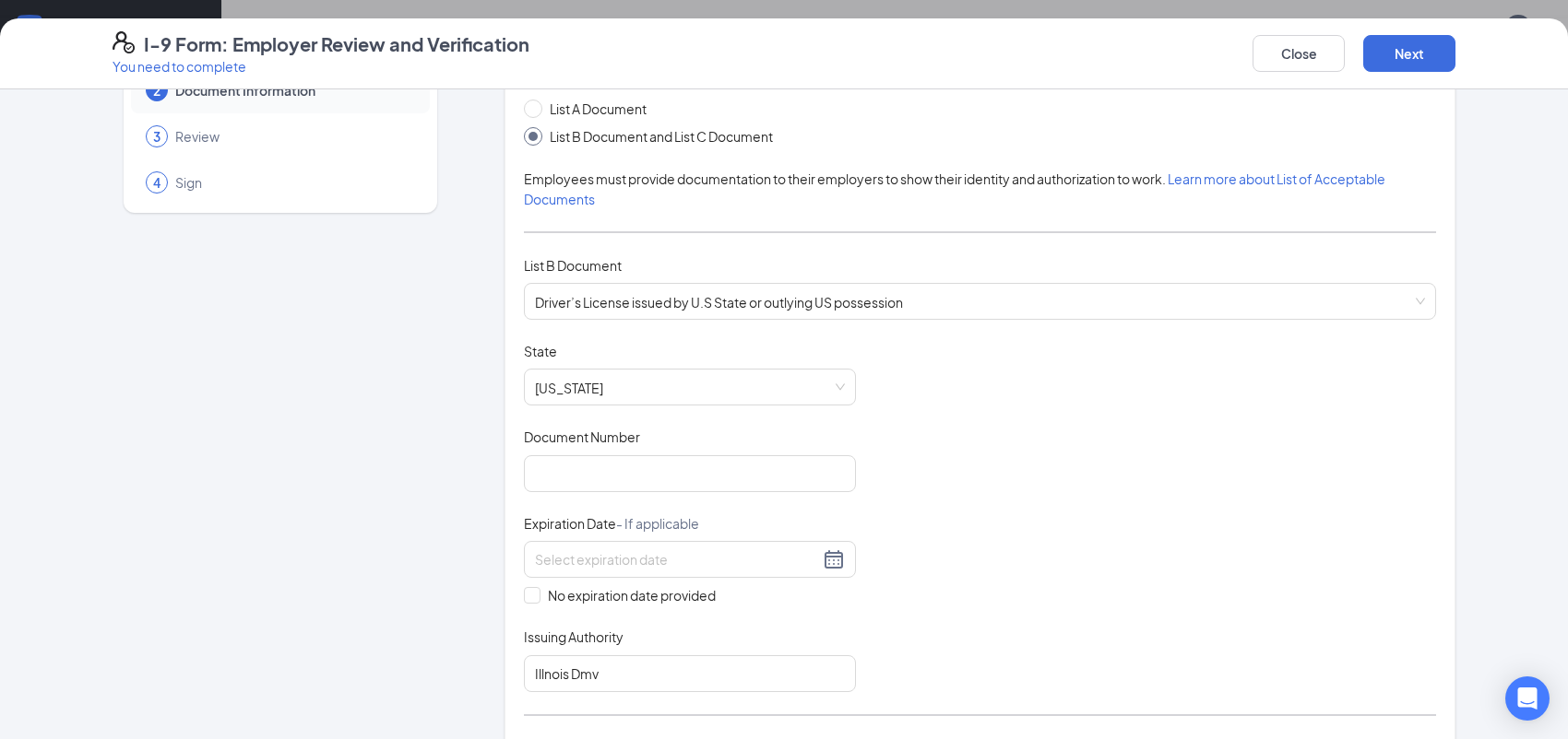
scroll to position [184, 0]
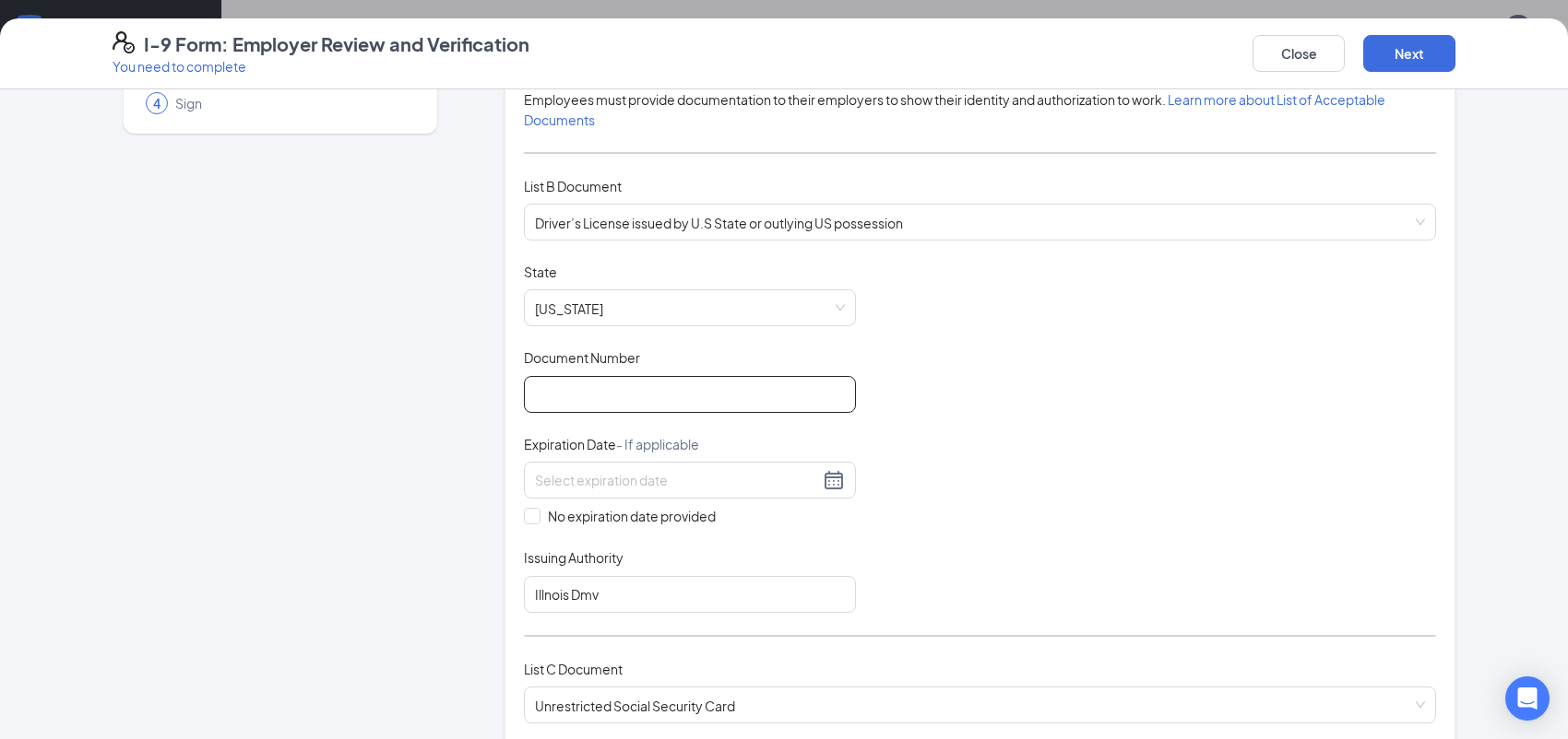
click at [545, 390] on input "Document Number" at bounding box center [690, 394] width 332 height 36
click at [597, 389] on input "Document Number" at bounding box center [690, 394] width 332 height 36
type input "025601000025"
click at [674, 492] on div at bounding box center [690, 479] width 332 height 36
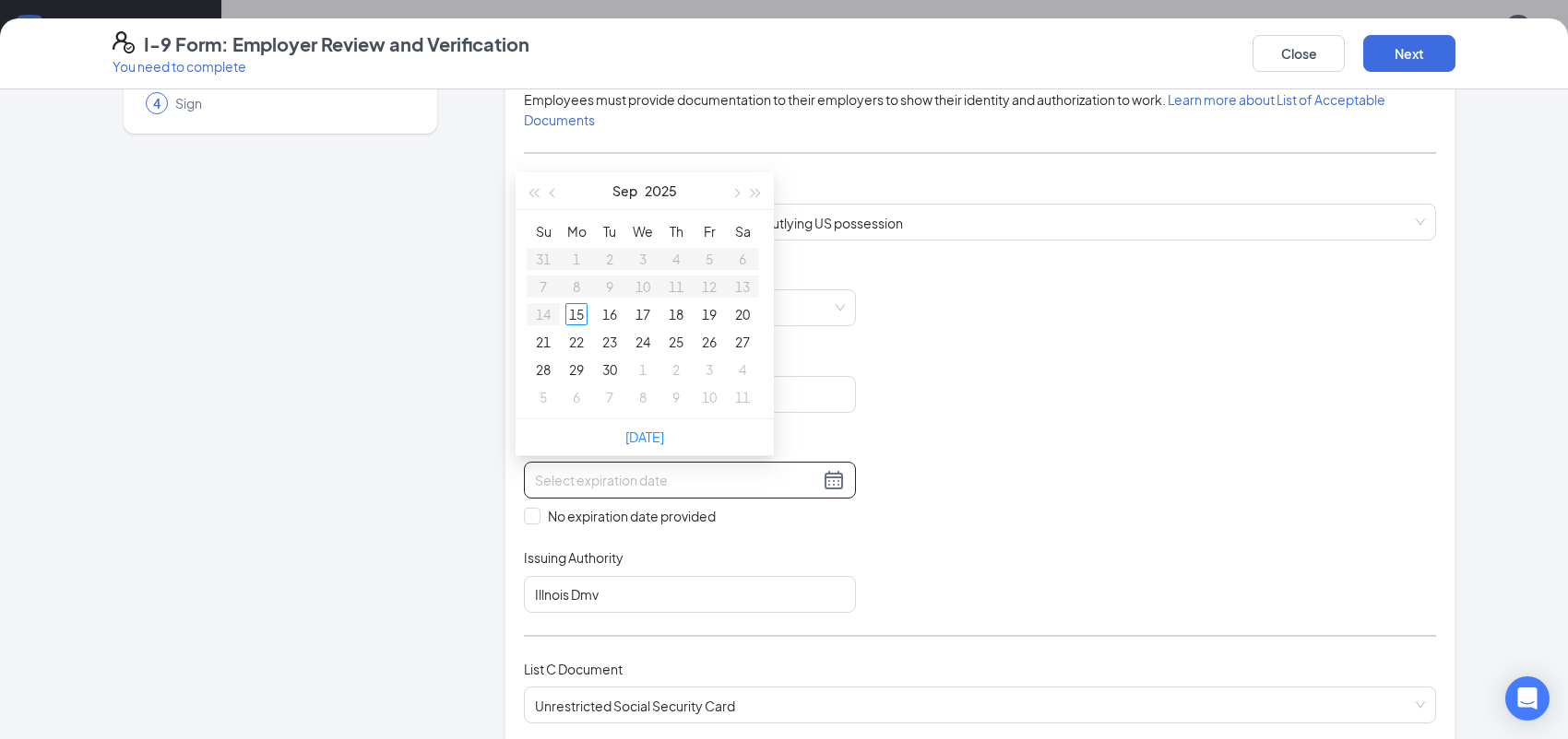
click at [683, 484] on input at bounding box center [677, 480] width 284 height 21
type input "[DATE]"
click at [711, 190] on div "[DATE]" at bounding box center [645, 191] width 161 height 36
type input "[DATE]"
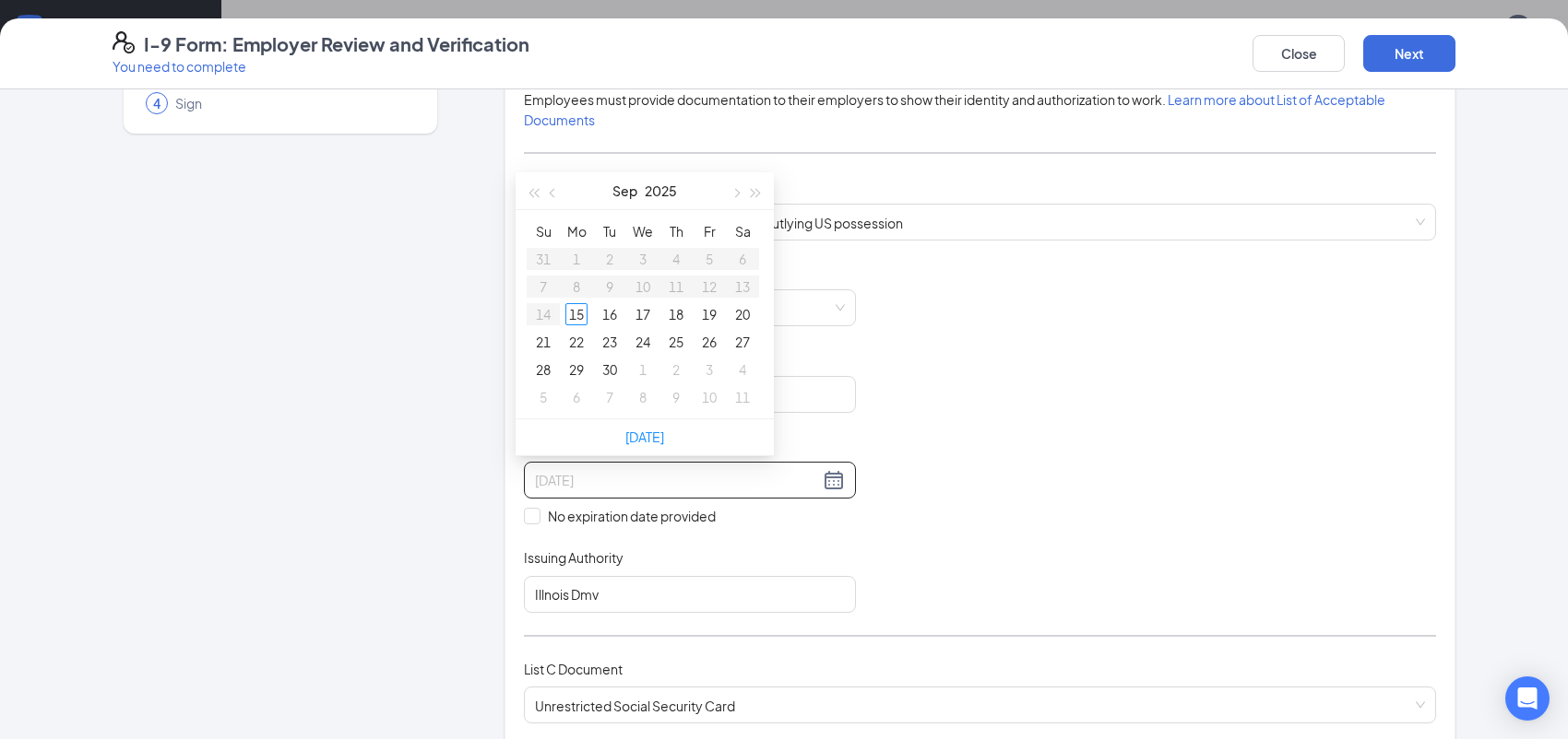
type input "[DATE]"
type input "0"
type input "[DATE]"
click at [999, 419] on div "Document Title Driver’s License issued by U.S State or outlying US possession S…" at bounding box center [980, 437] width 912 height 350
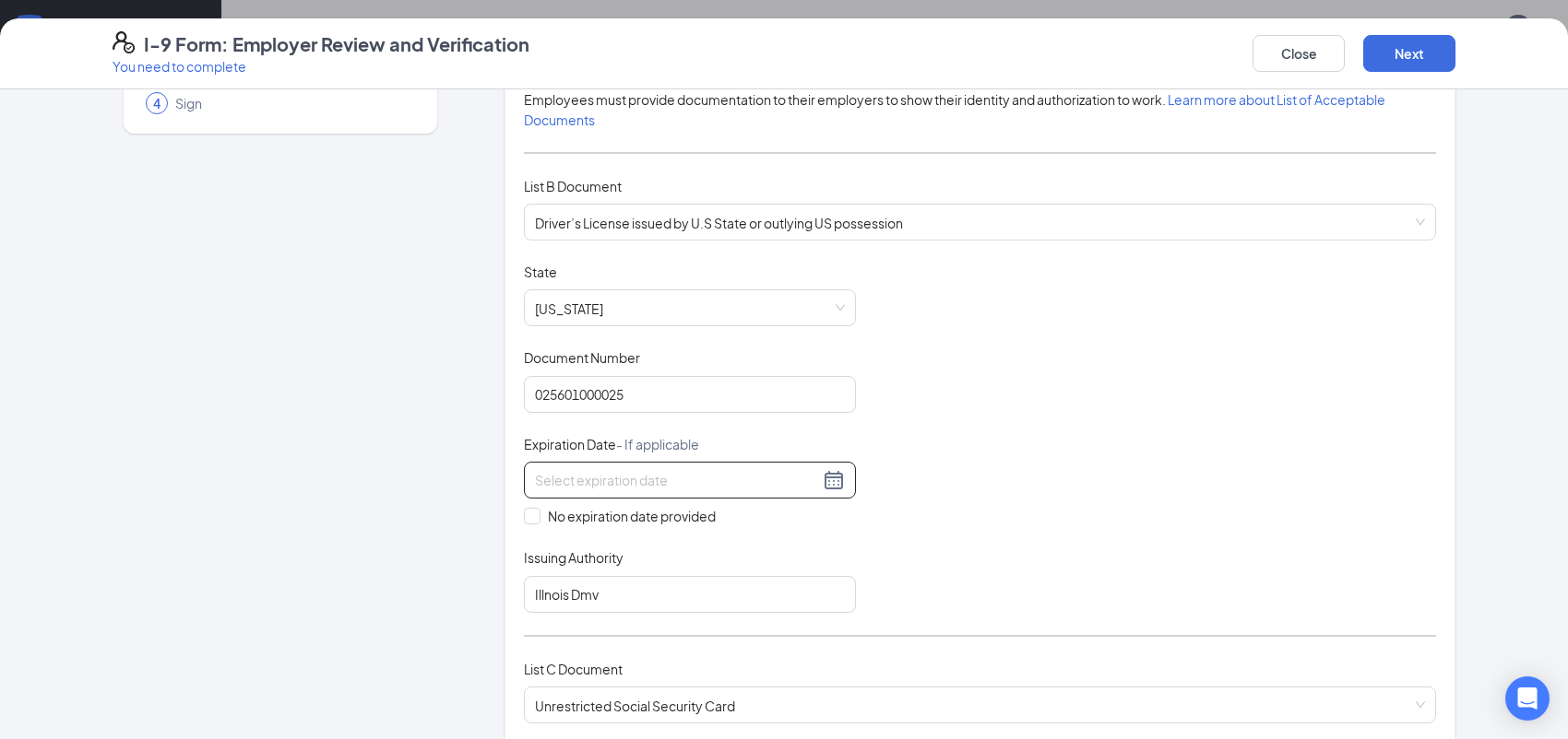
click at [637, 479] on input at bounding box center [677, 480] width 284 height 21
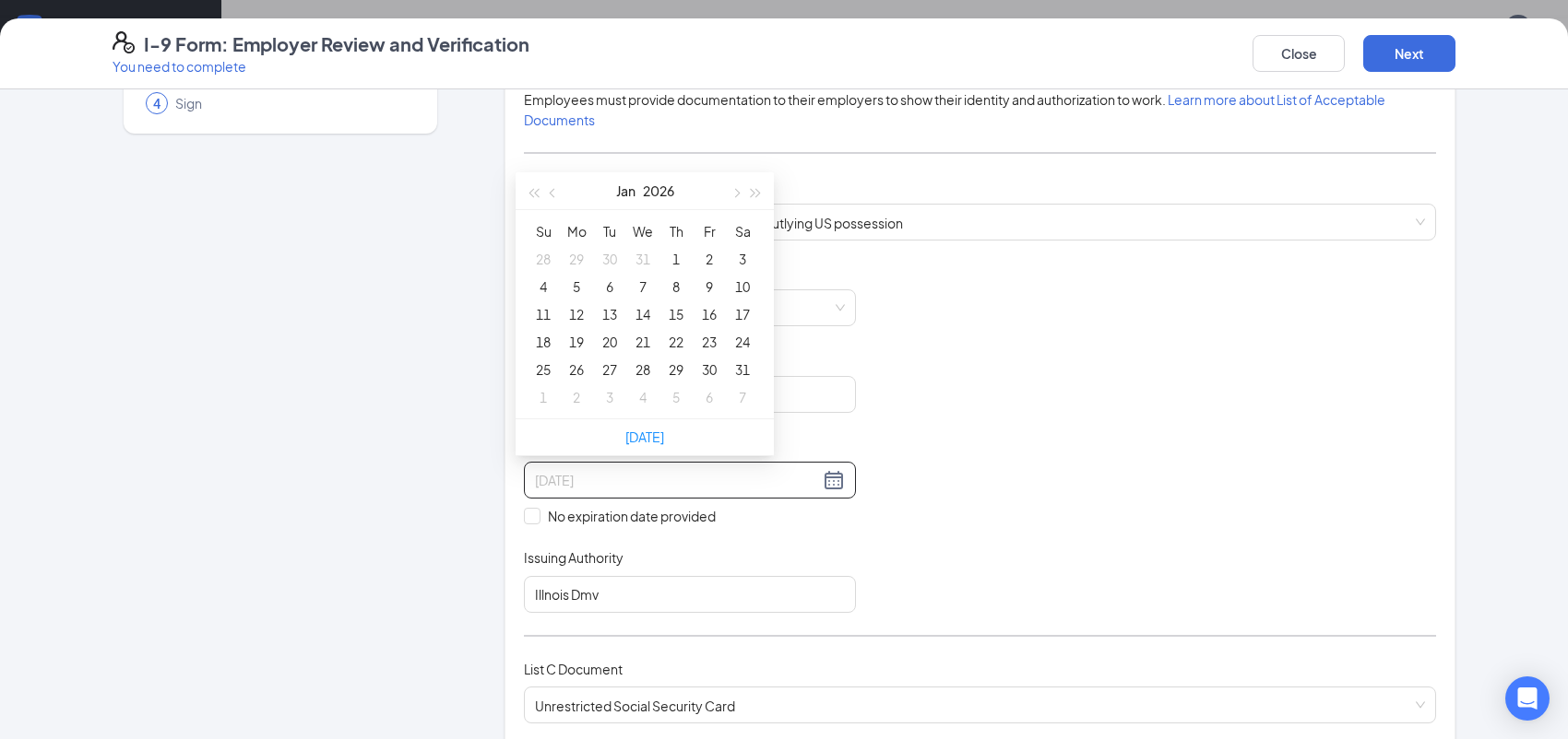
type input "[DATE]"
click at [548, 368] on div "25" at bounding box center [543, 370] width 22 height 22
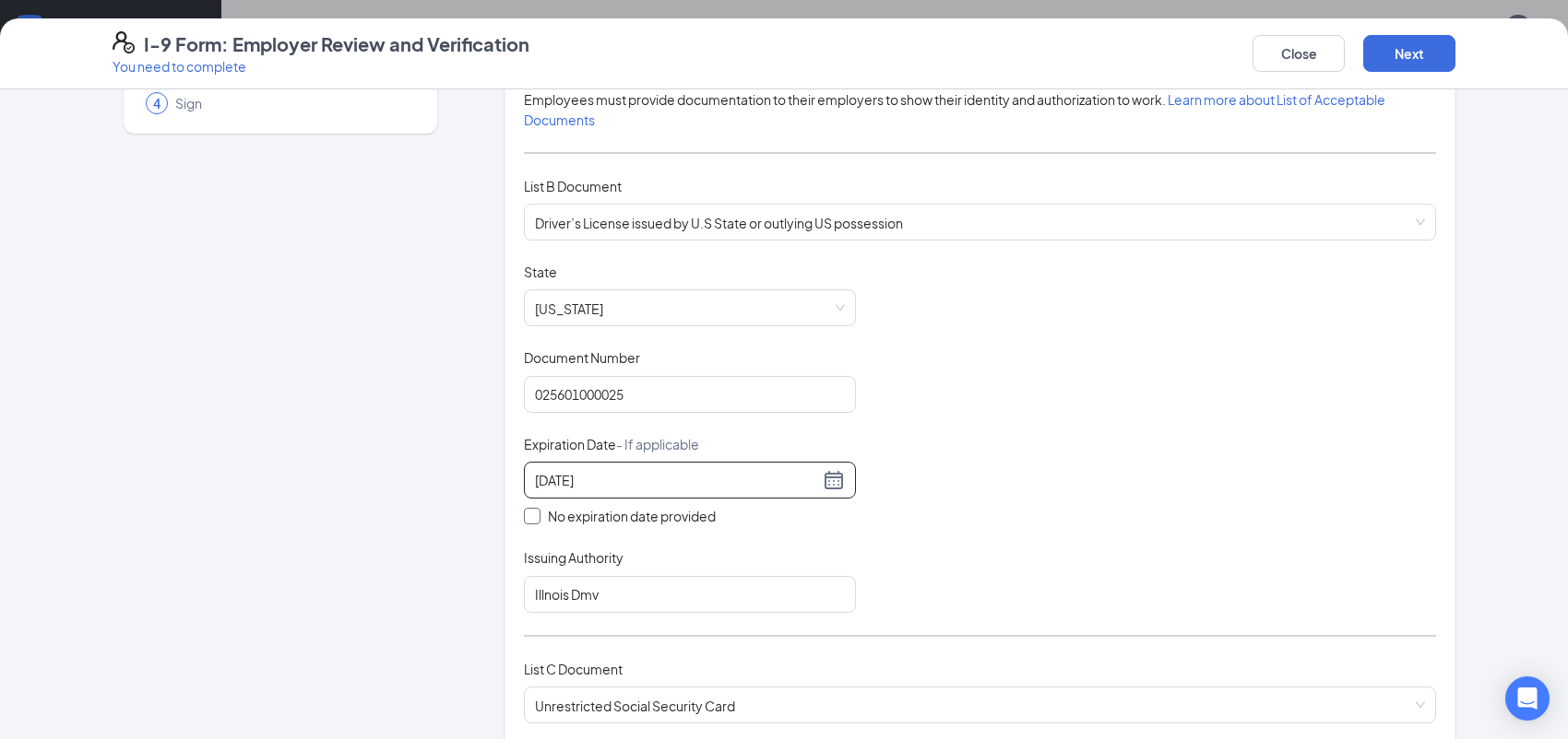
drag, startPoint x: 506, startPoint y: 509, endPoint x: 516, endPoint y: 514, distance: 11.2
click at [510, 511] on div "Which documents did your new hire bring? [PERSON_NAME] identifies as a [DEMOGRA…" at bounding box center [979, 490] width 950 height 1135
click at [524, 511] on input "No expiration date provided" at bounding box center [531, 515] width 13 height 13
checkbox input "true"
click at [525, 517] on input "No expiration date provided" at bounding box center [531, 519] width 13 height 13
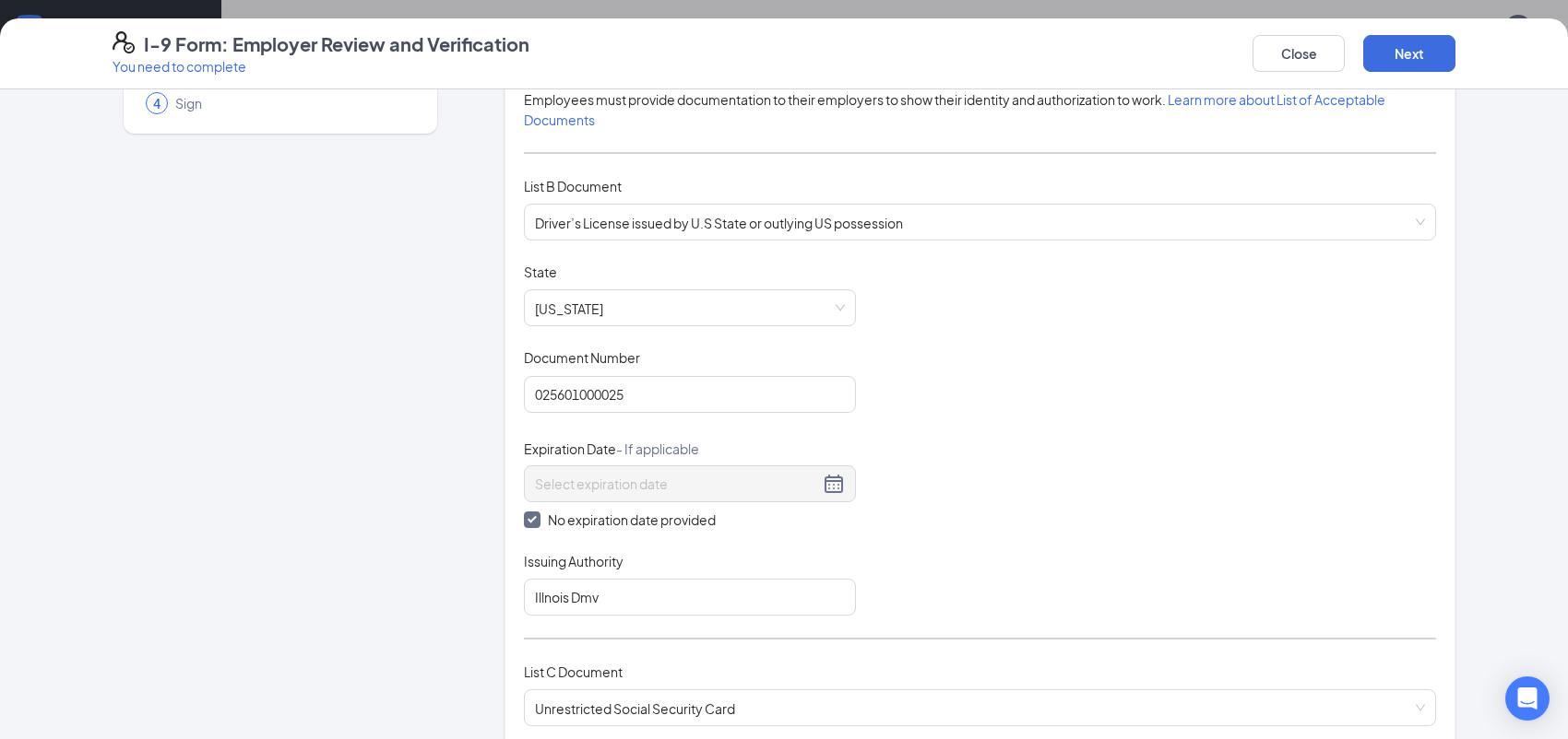
checkbox input "false"
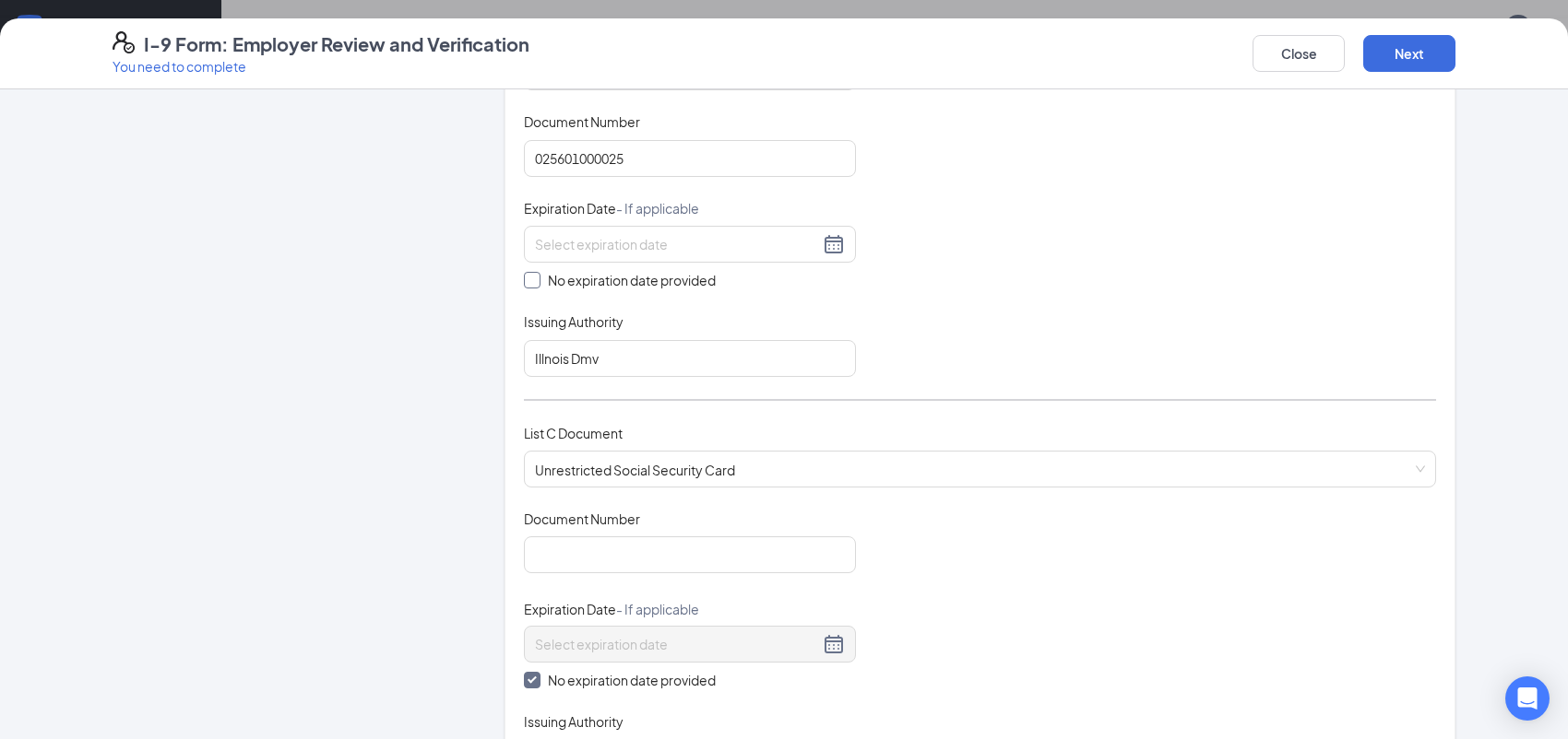
scroll to position [553, 0]
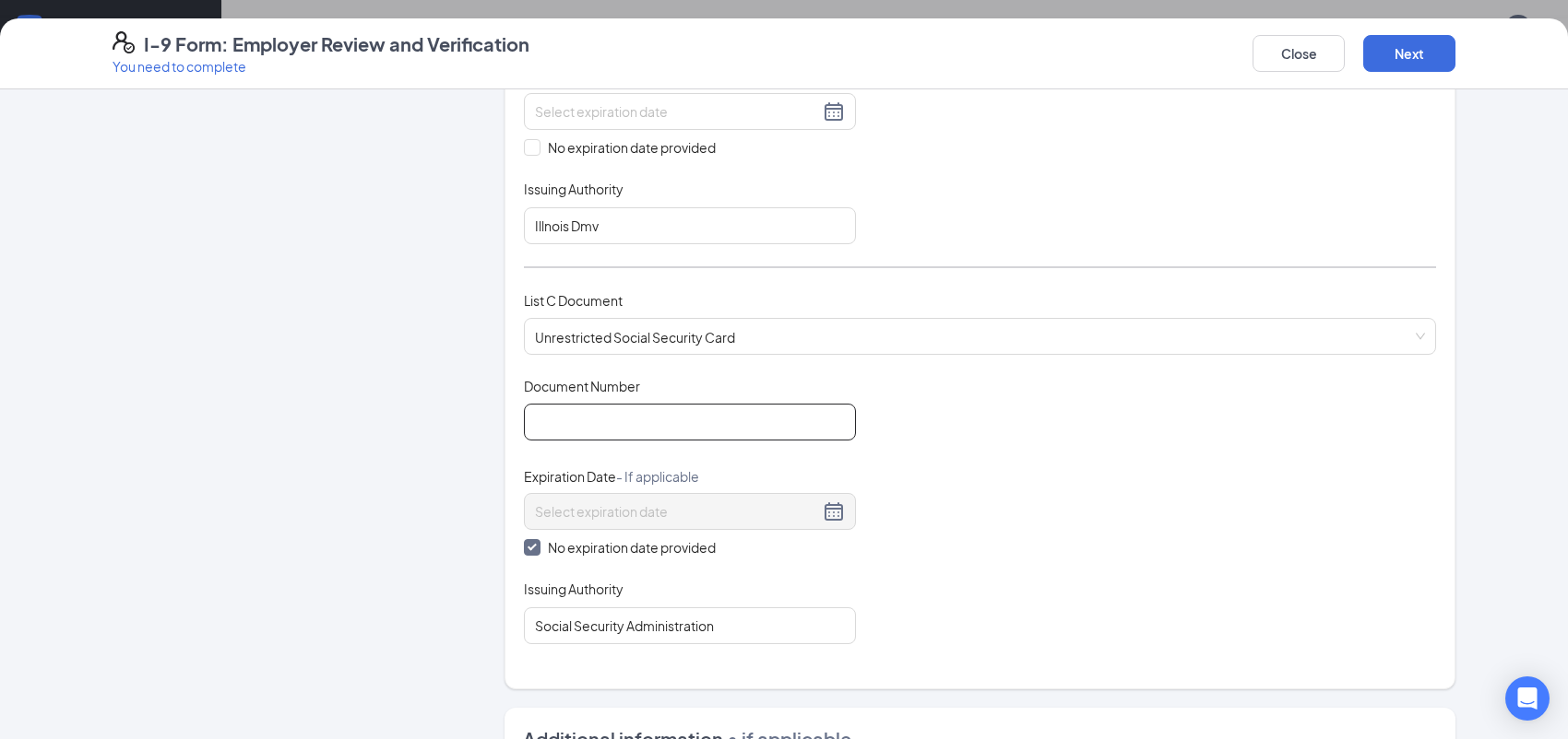
click at [565, 419] on input "Document Number" at bounding box center [690, 421] width 332 height 36
type input "472375951"
drag, startPoint x: 1061, startPoint y: 478, endPoint x: 1024, endPoint y: 507, distance: 47.0
click at [1061, 482] on div "Document Title Unrestricted Social Security Card Document Number 472375951 Expi…" at bounding box center [980, 511] width 912 height 267
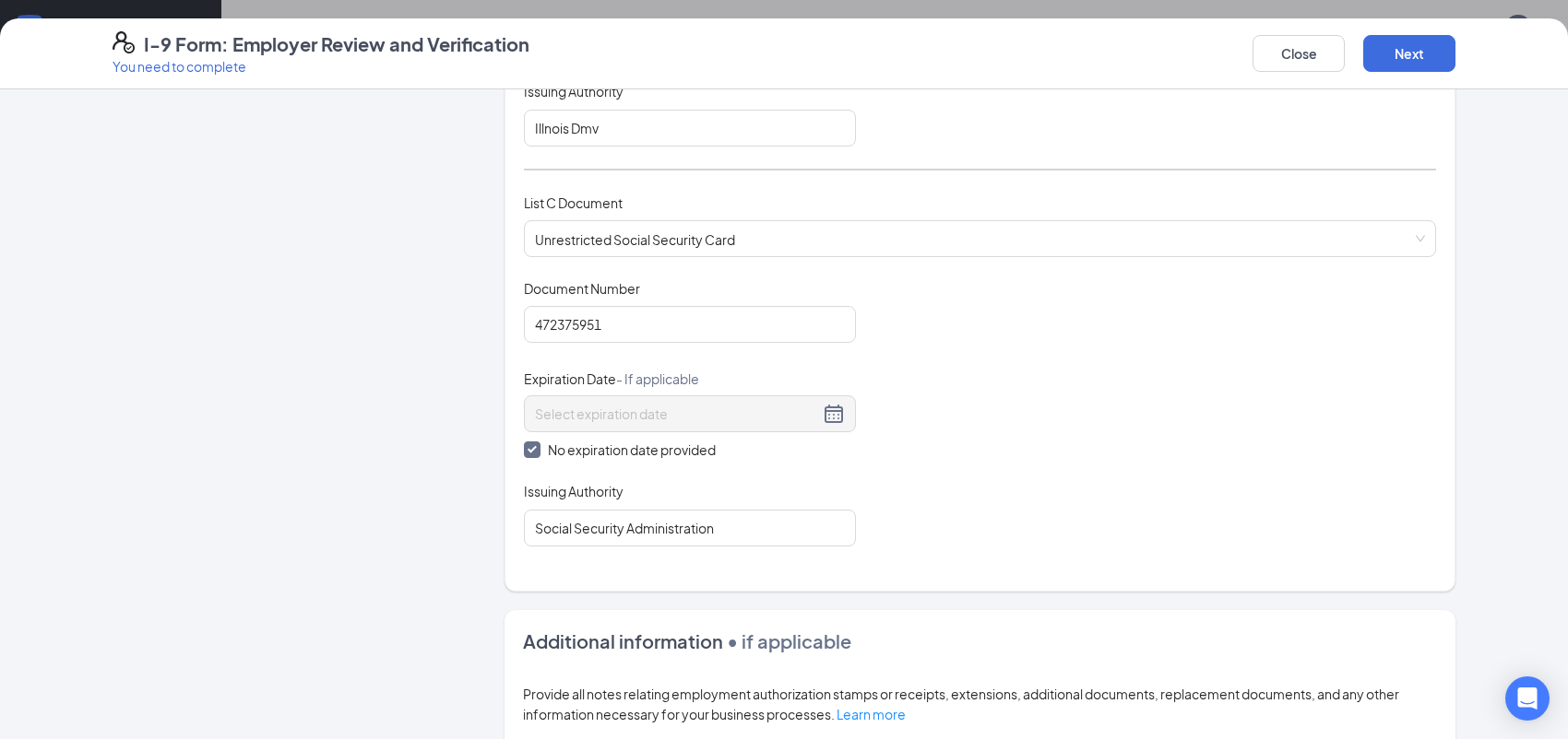
scroll to position [646, 0]
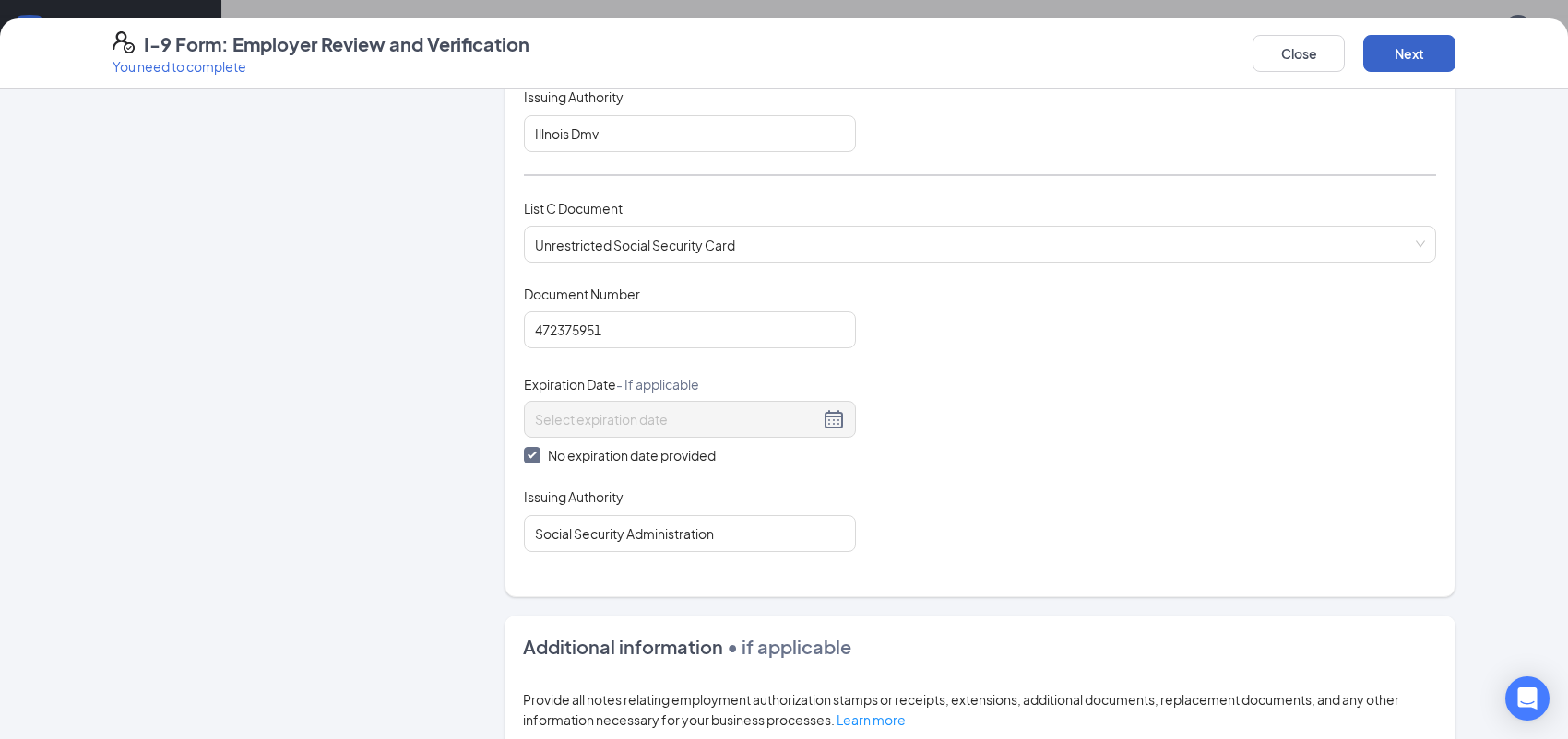
click at [1417, 51] on button "Next" at bounding box center [1409, 53] width 93 height 36
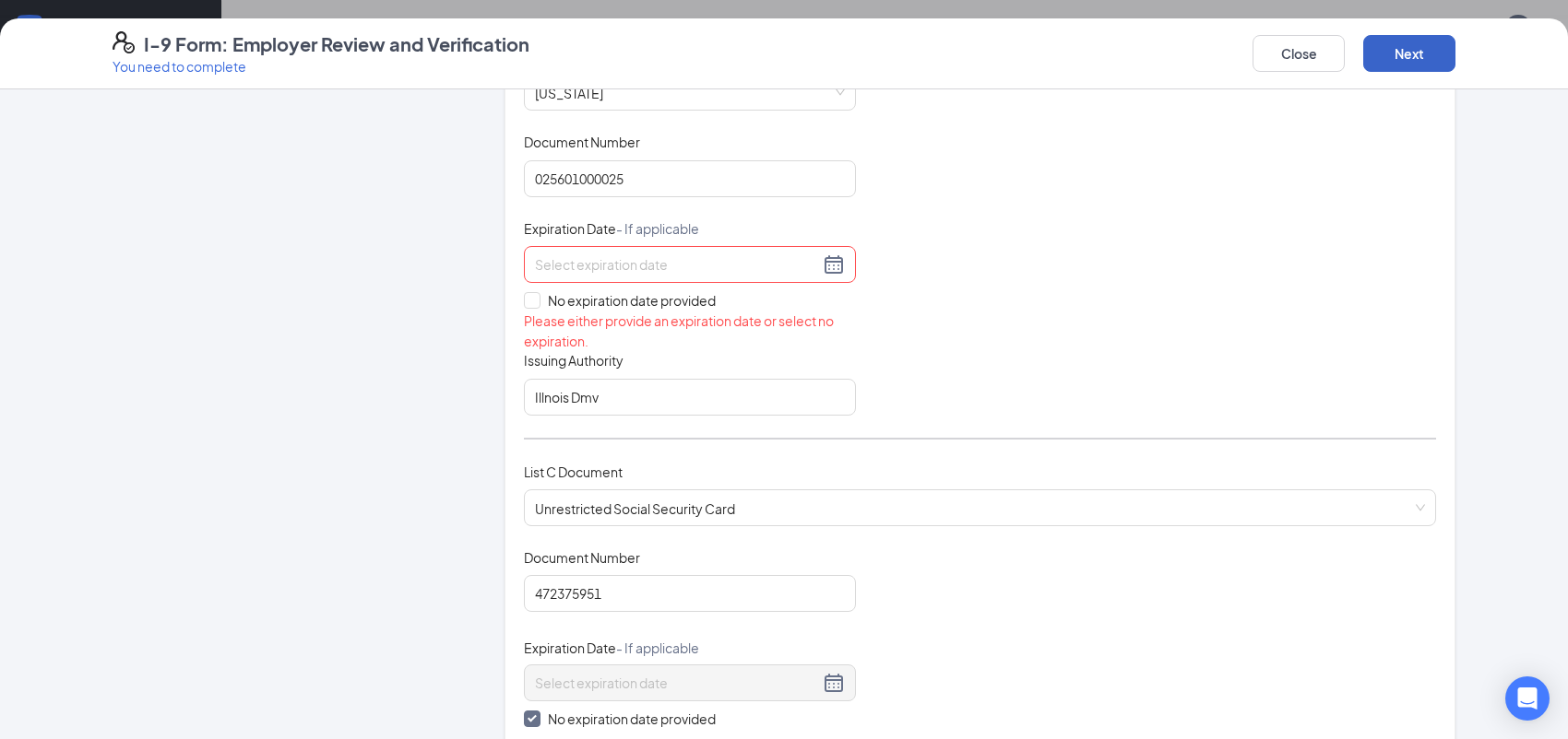
scroll to position [369, 0]
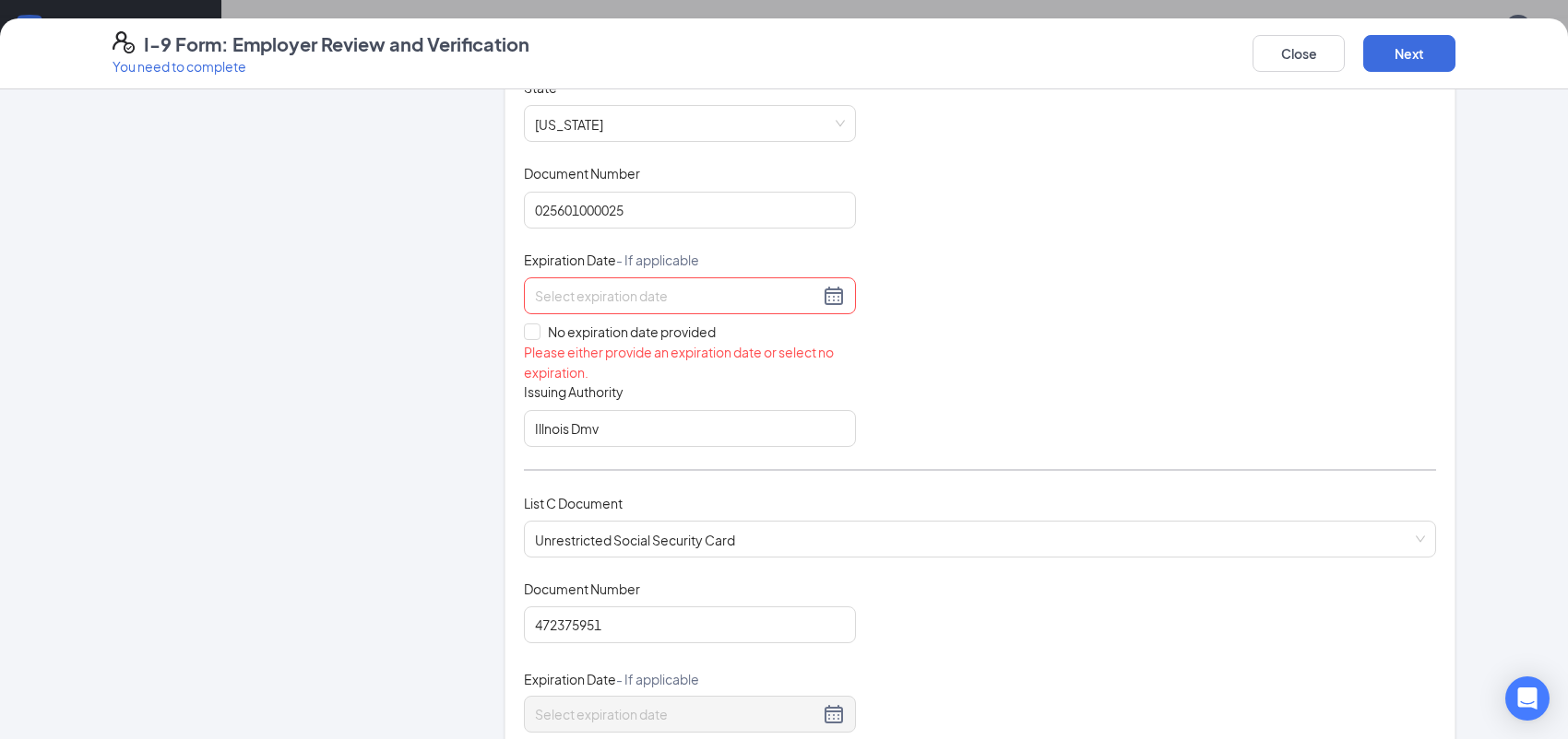
click at [619, 278] on div at bounding box center [690, 295] width 332 height 36
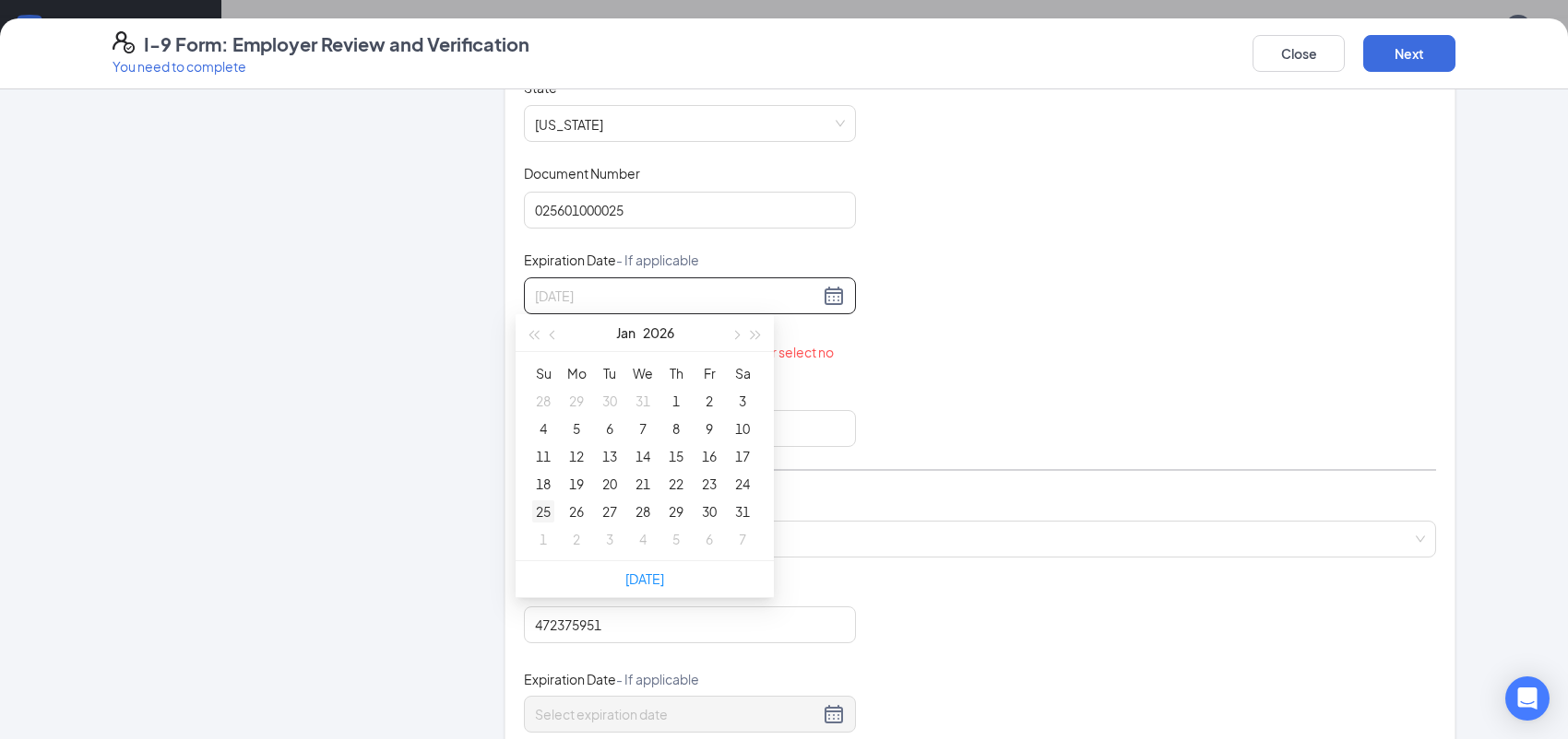
type input "[DATE]"
click at [540, 510] on div "25" at bounding box center [543, 512] width 22 height 22
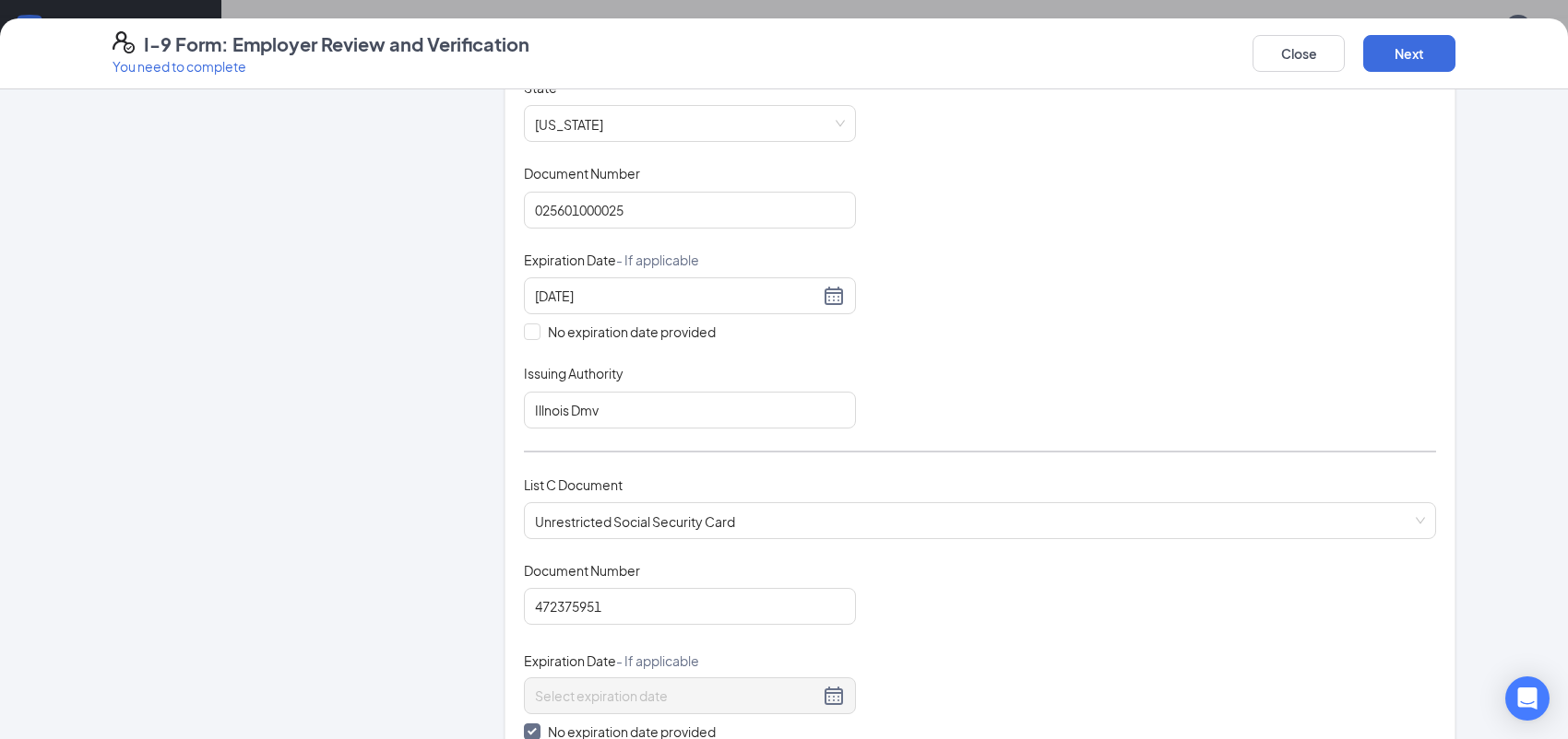
click at [1029, 361] on div "Document Title Driver’s License issued by U.S State or outlying US possession S…" at bounding box center [980, 253] width 912 height 350
click at [1413, 52] on button "Next" at bounding box center [1409, 53] width 93 height 36
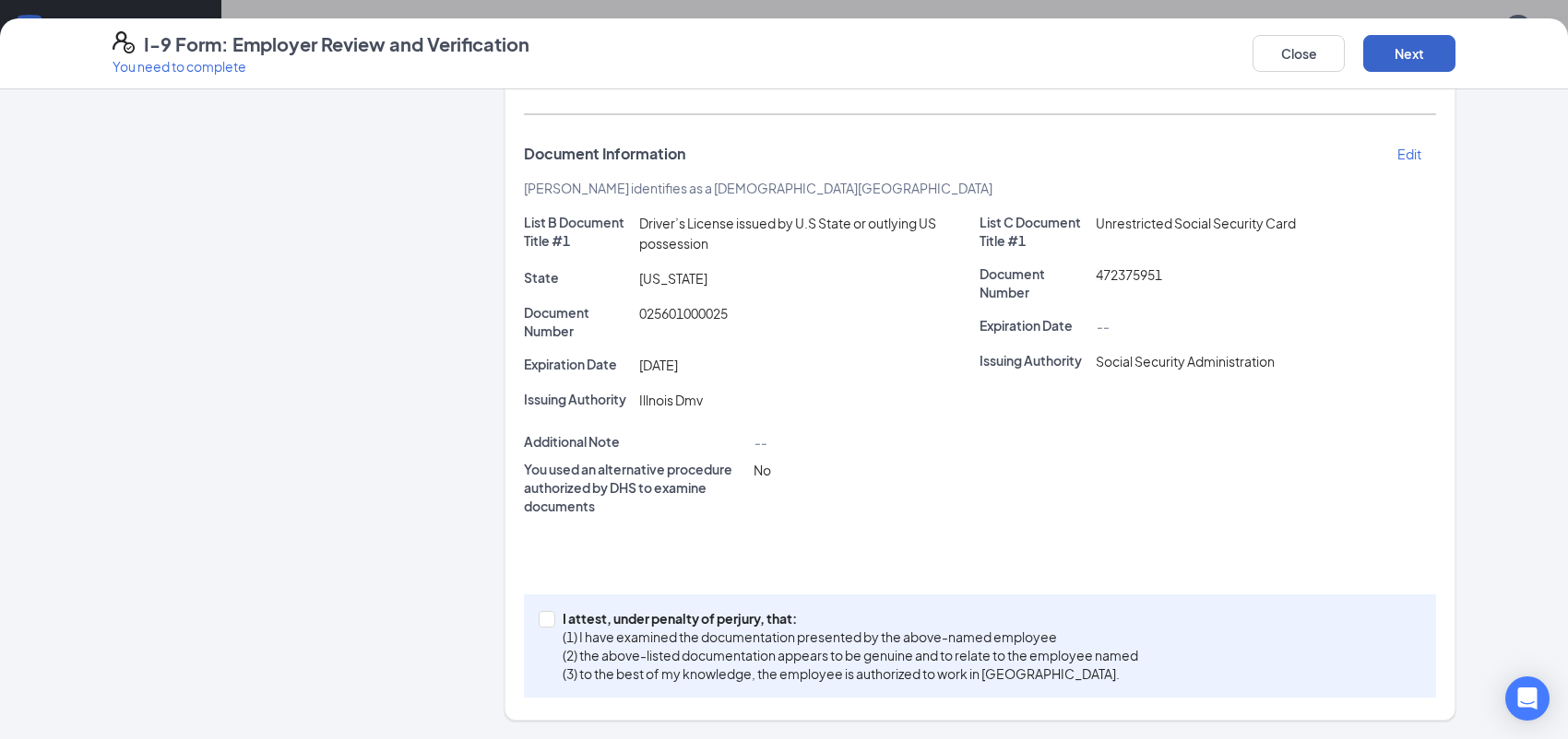
scroll to position [258, 0]
click at [538, 618] on input "I attest, under penalty of [PERSON_NAME], that: (1) I have examined the documen…" at bounding box center [545, 618] width 13 height 13
checkbox input "true"
click at [1407, 52] on button "Next" at bounding box center [1409, 53] width 93 height 36
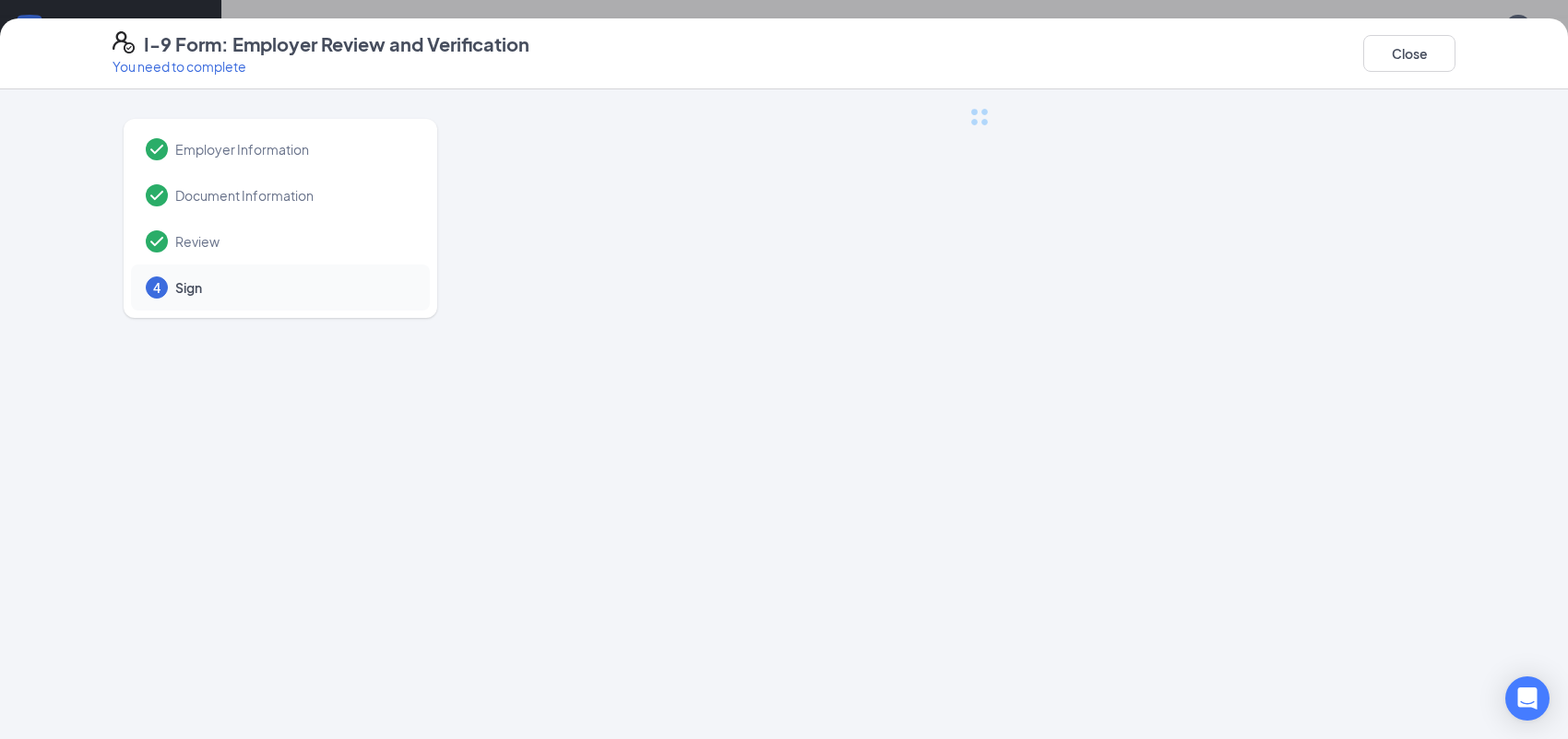
scroll to position [0, 0]
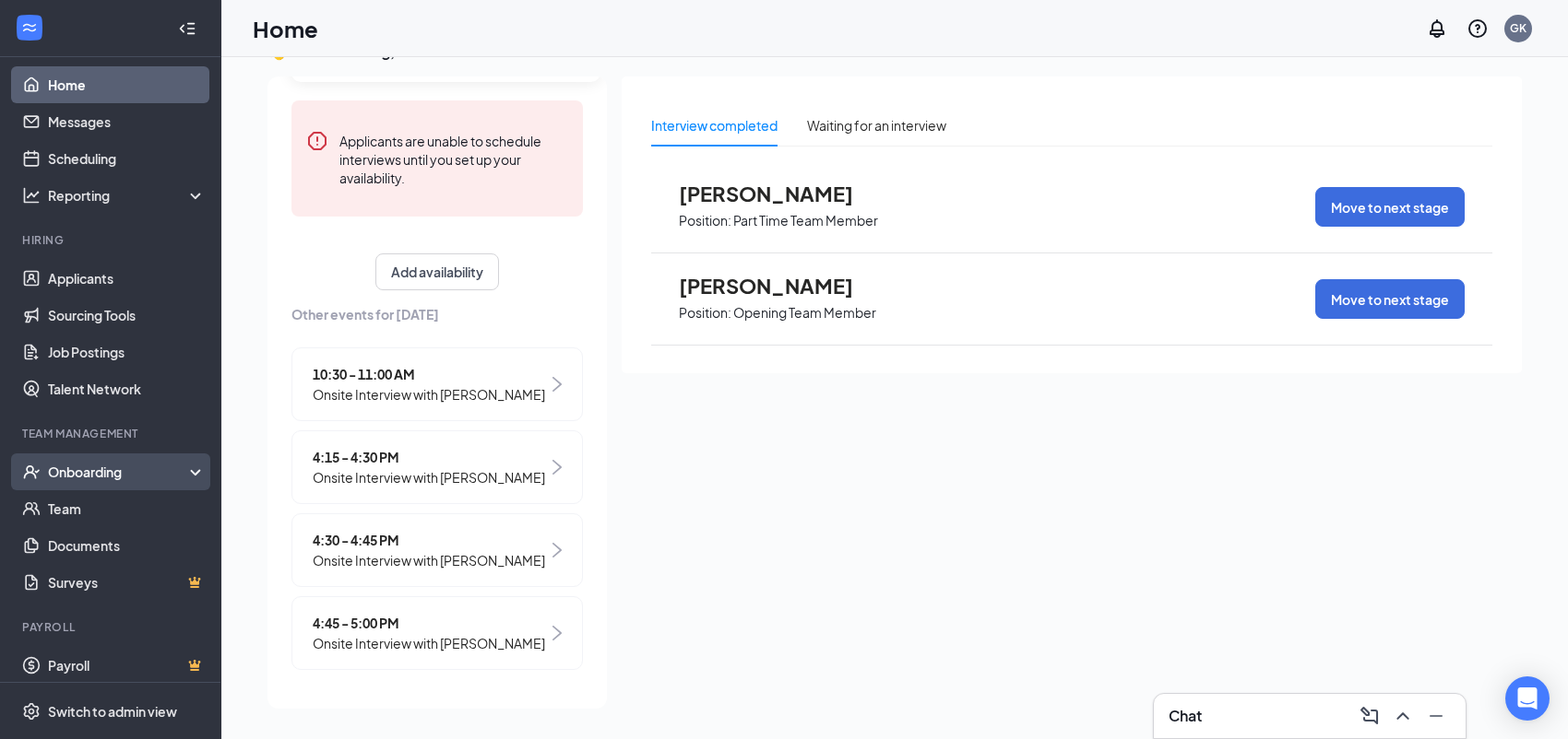
scroll to position [19, 0]
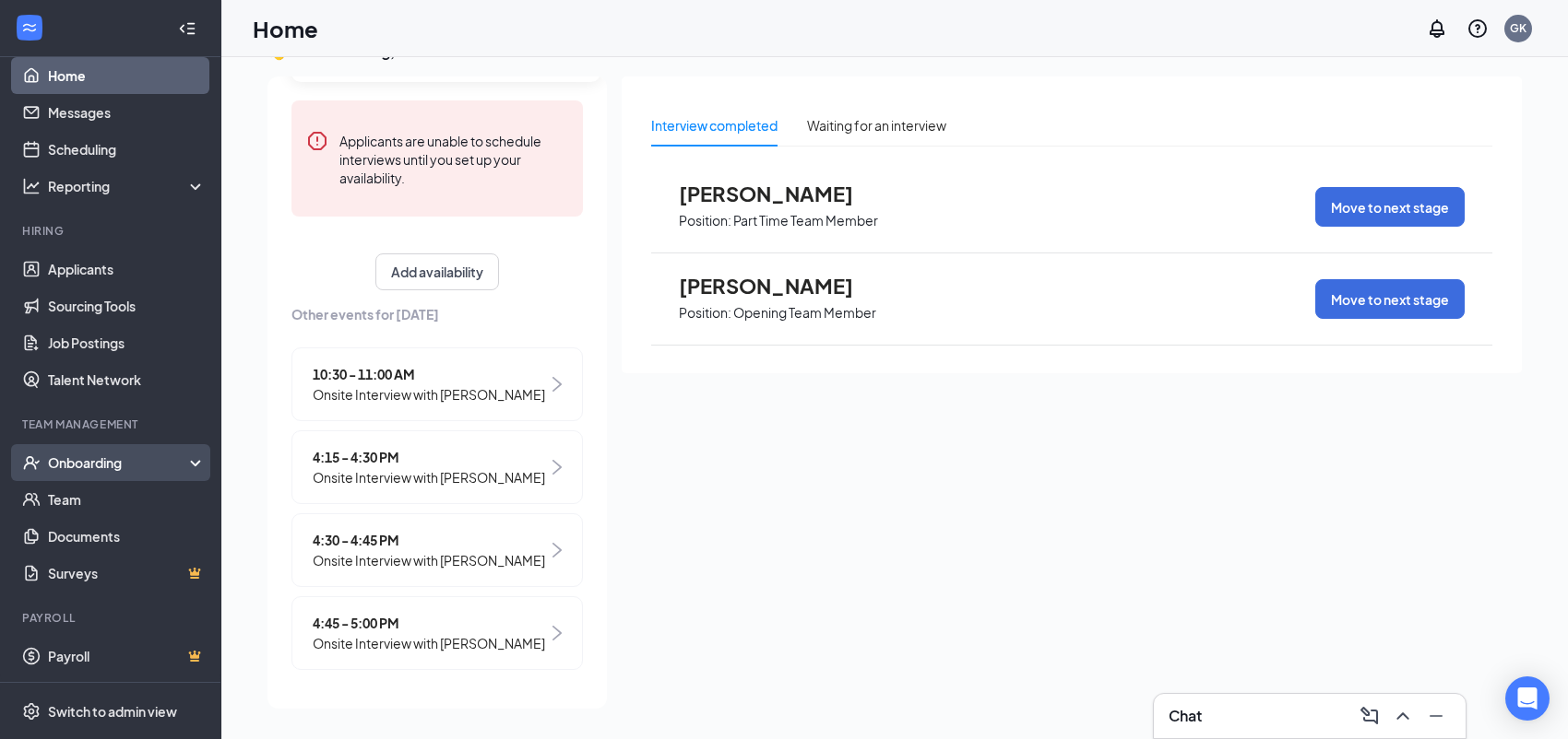
click at [82, 456] on div "Onboarding" at bounding box center [119, 463] width 142 height 19
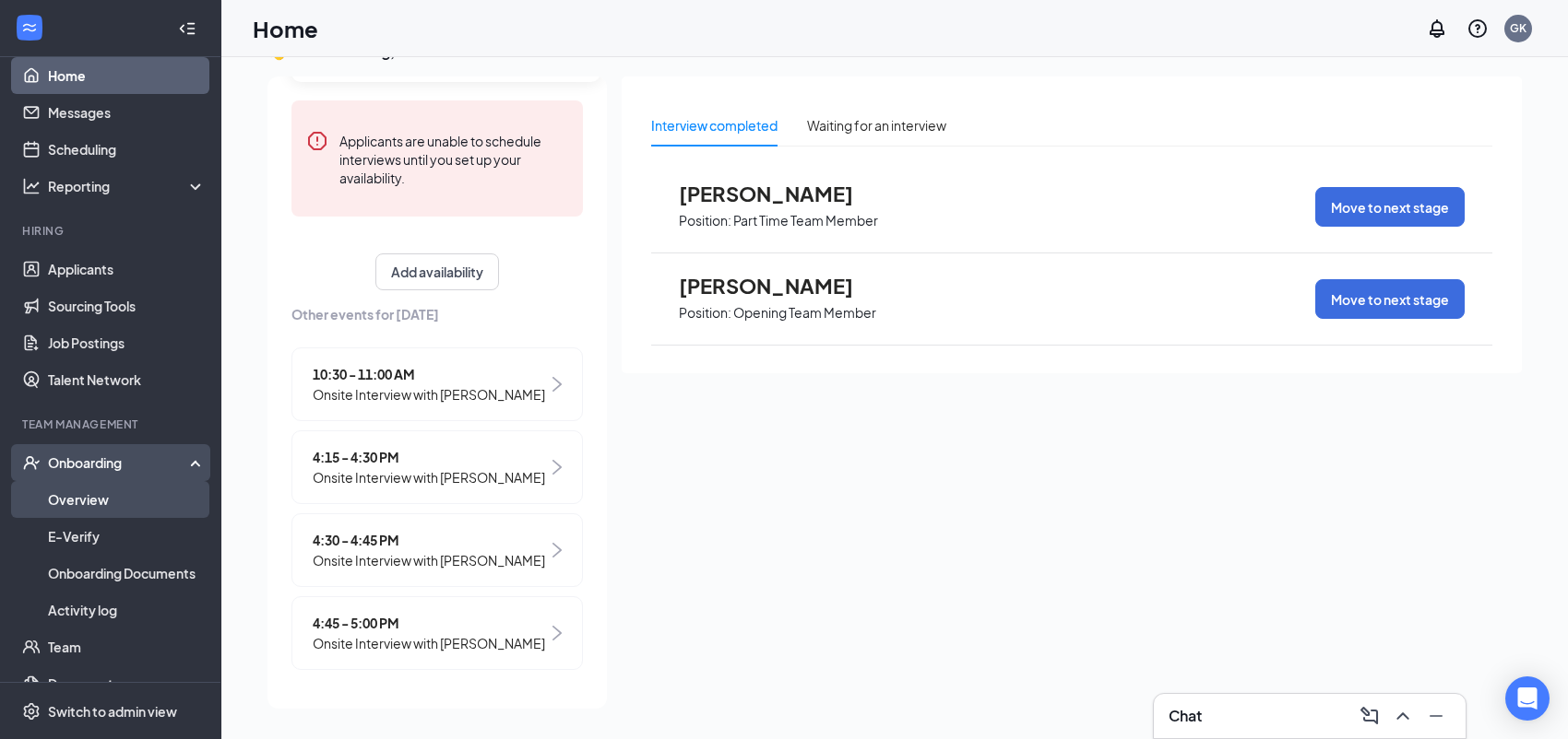
click at [59, 491] on link "Overview" at bounding box center [126, 499] width 158 height 36
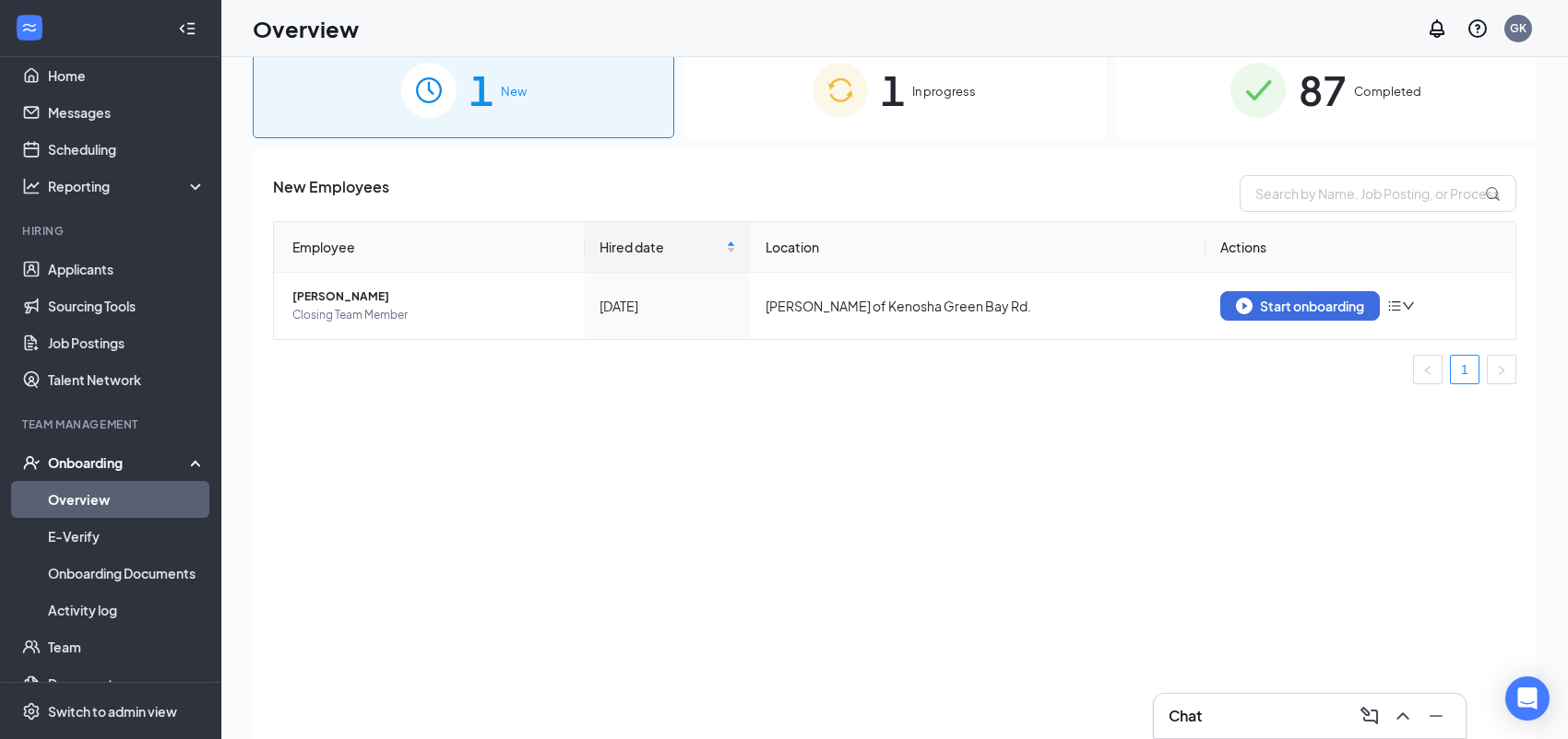
click at [506, 95] on span "New" at bounding box center [514, 92] width 26 height 19
click at [930, 94] on span "In progress" at bounding box center [944, 92] width 64 height 19
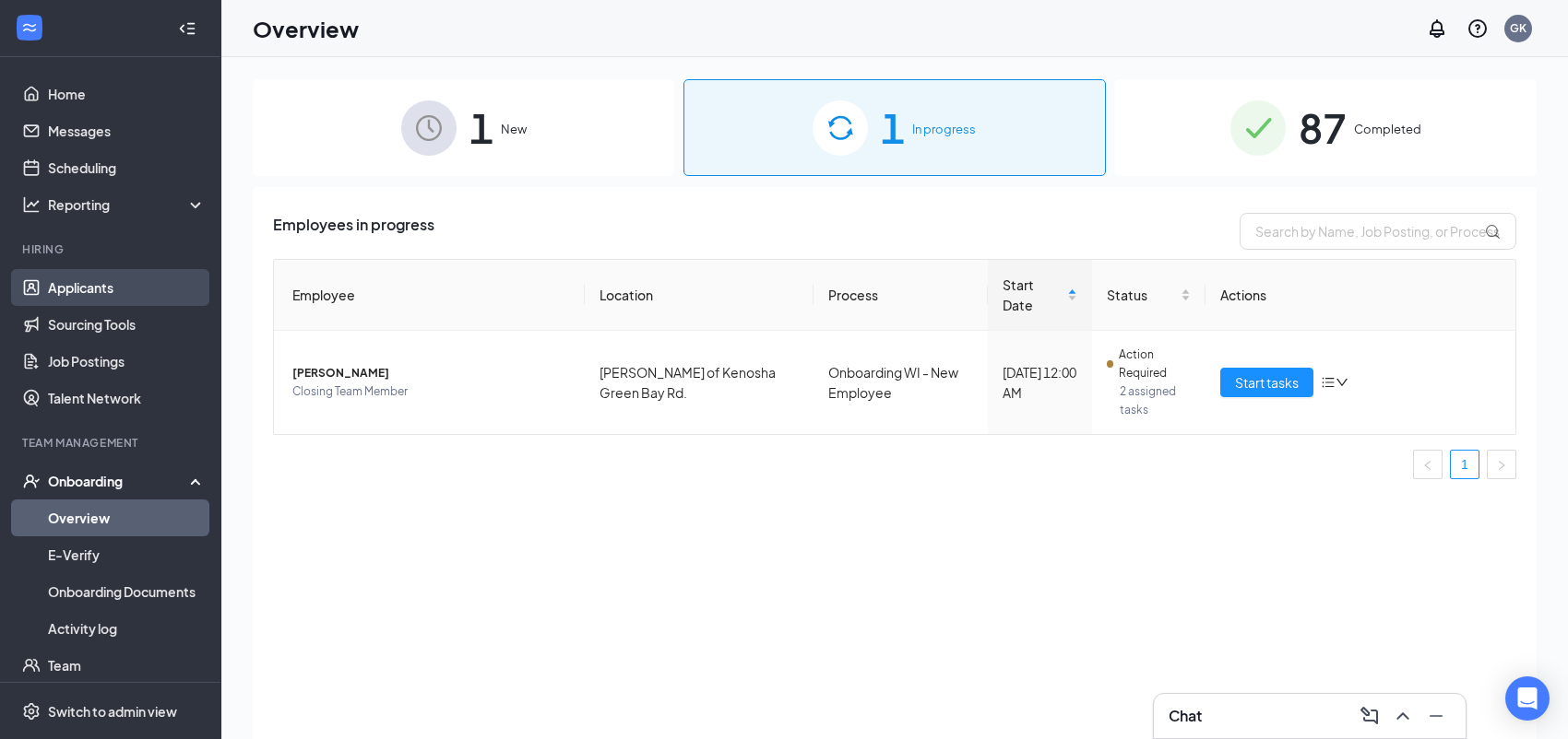
click at [101, 281] on link "Applicants" at bounding box center [126, 287] width 158 height 36
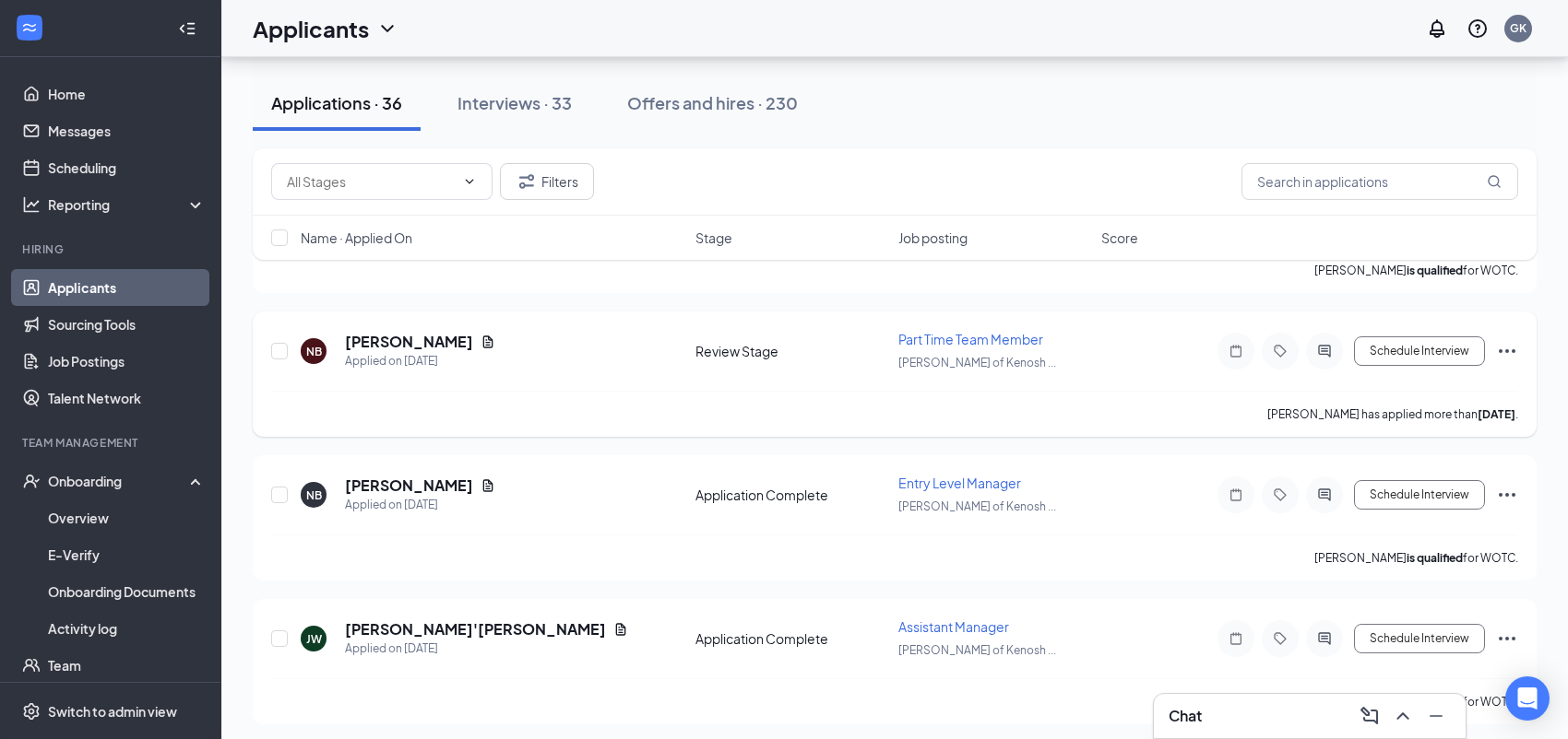
scroll to position [2028, 0]
